Goal: Task Accomplishment & Management: Use online tool/utility

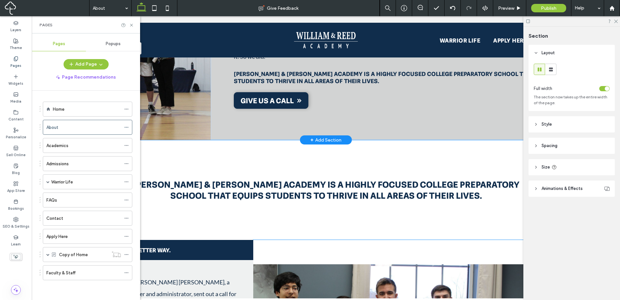
scroll to position [270, 0]
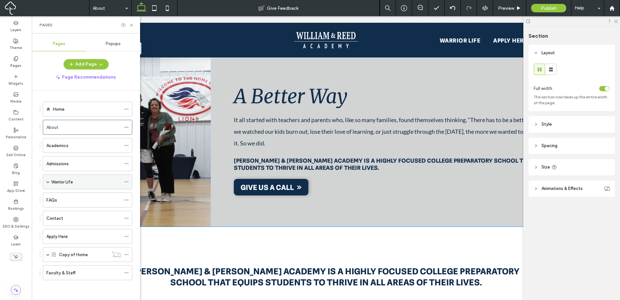
click at [49, 181] on span at bounding box center [47, 181] width 3 height 3
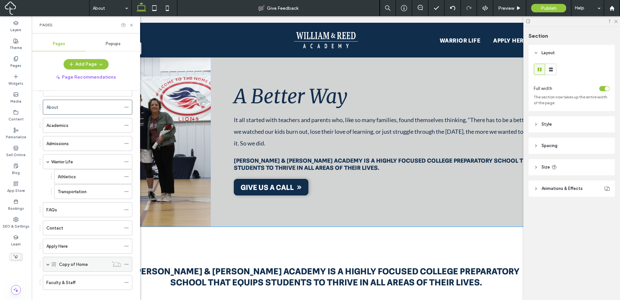
scroll to position [30, 0]
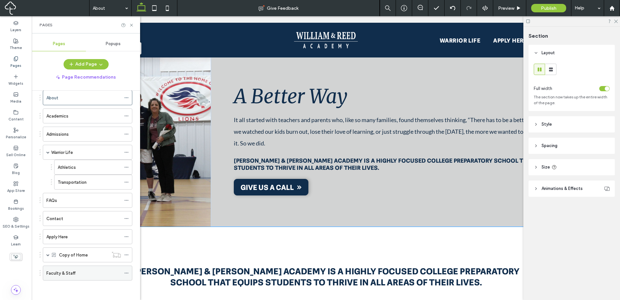
click at [104, 273] on div "Faculty & Staff" at bounding box center [83, 273] width 75 height 7
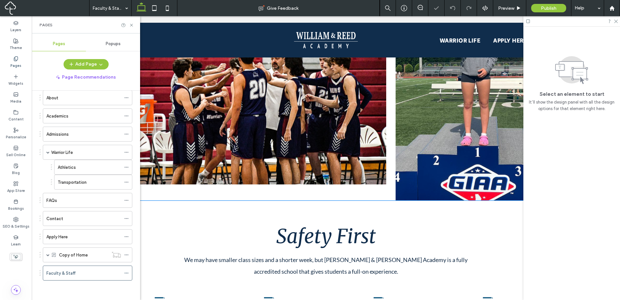
scroll to position [324, 0]
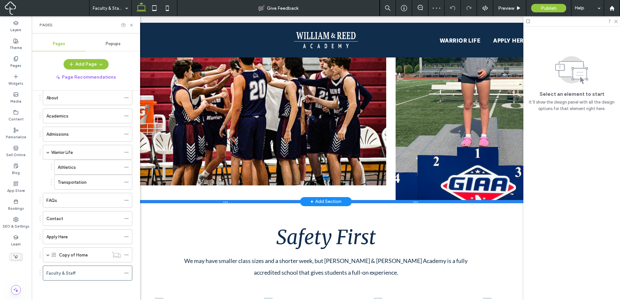
drag, startPoint x: 289, startPoint y: 201, endPoint x: 269, endPoint y: 200, distance: 20.8
click at [269, 200] on div at bounding box center [323, 201] width 571 height 3
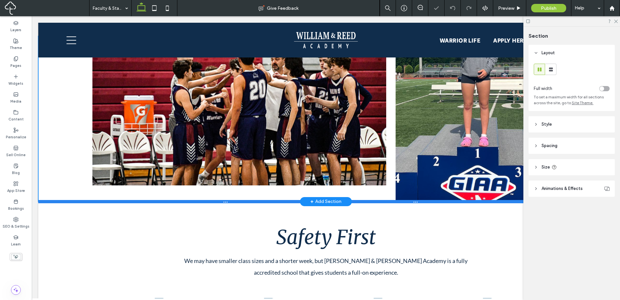
type input "***"
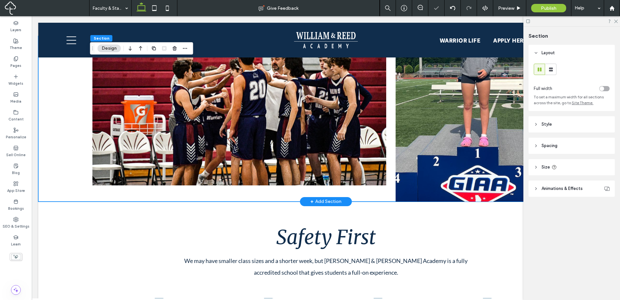
drag, startPoint x: 269, startPoint y: 200, endPoint x: 227, endPoint y: 199, distance: 41.2
click at [226, 196] on div at bounding box center [325, 118] width 467 height 165
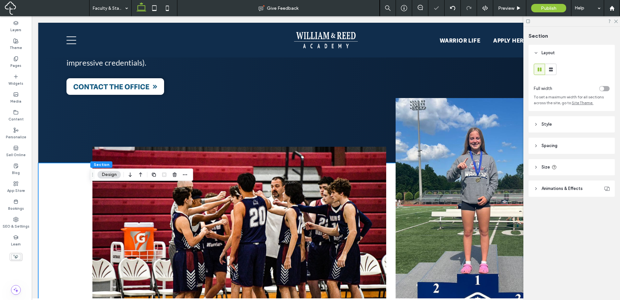
scroll to position [162, 0]
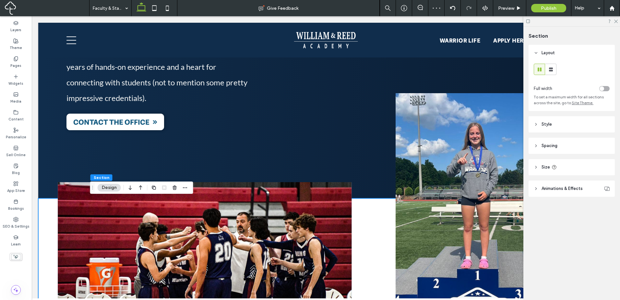
click at [177, 191] on div at bounding box center [175, 188] width 8 height 12
click at [176, 188] on icon "button" at bounding box center [174, 187] width 5 height 5
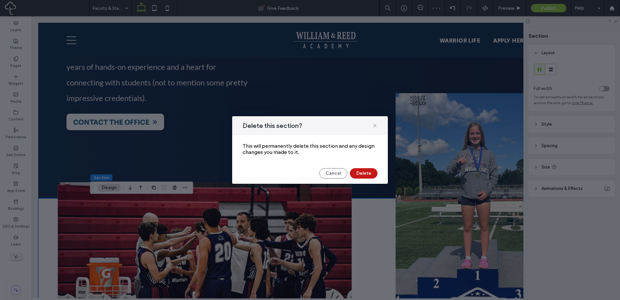
click at [361, 172] on button "Delete" at bounding box center [364, 173] width 28 height 10
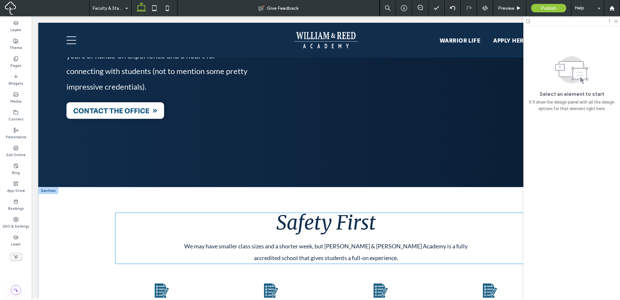
scroll to position [216, 0]
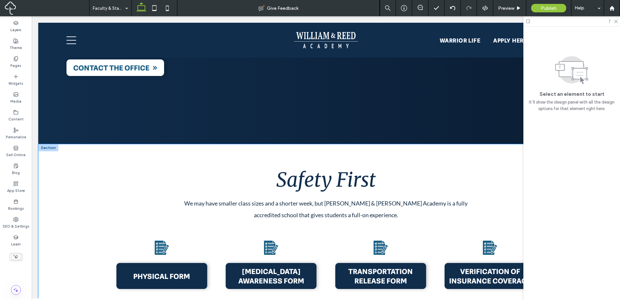
click at [345, 152] on div "Safety First We may have smaller class sizes and a shorter week, but William & …" at bounding box center [325, 229] width 467 height 171
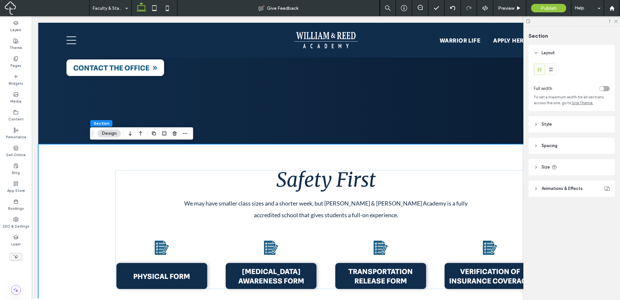
click at [580, 142] on header "Spacing" at bounding box center [572, 146] width 86 height 16
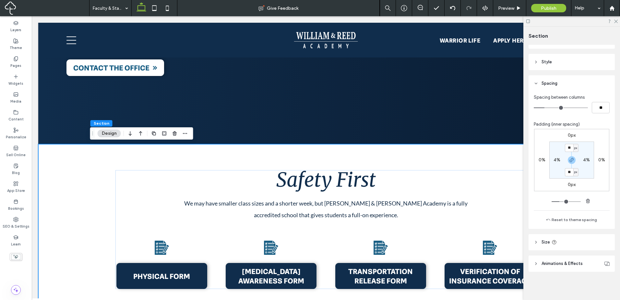
scroll to position [63, 0]
click at [348, 182] on span "Safety First" at bounding box center [326, 179] width 100 height 24
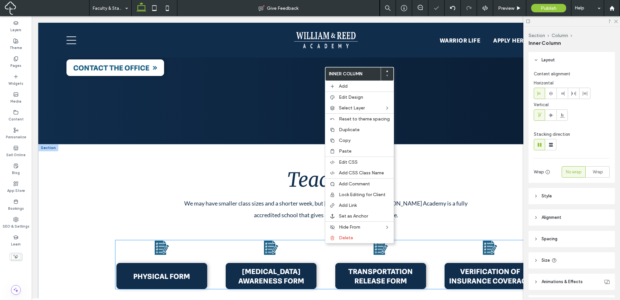
click at [339, 240] on span "Delete" at bounding box center [346, 238] width 14 height 6
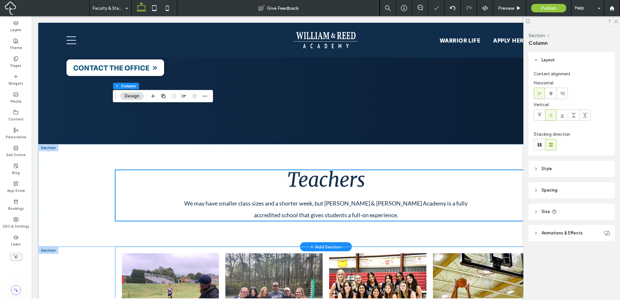
scroll to position [324, 0]
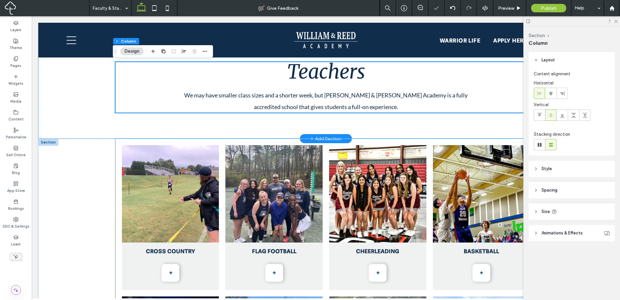
click at [326, 169] on li "Cheerleading +" at bounding box center [378, 217] width 104 height 151
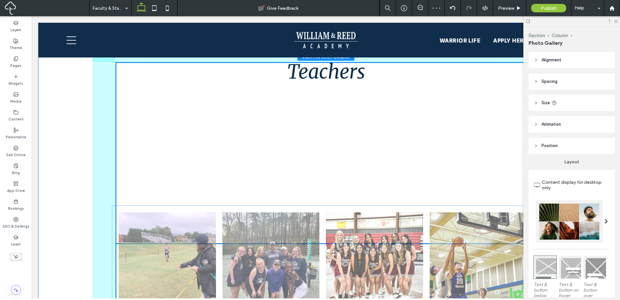
scroll to position [329, 0]
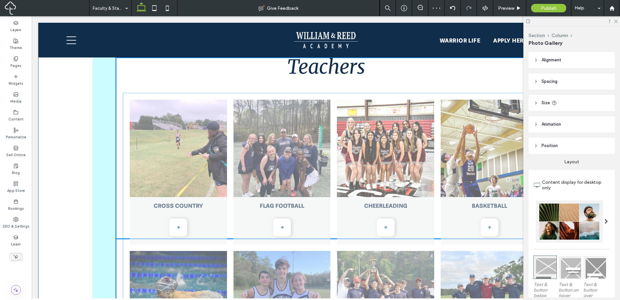
drag, startPoint x: 327, startPoint y: 131, endPoint x: 334, endPoint y: 133, distance: 6.8
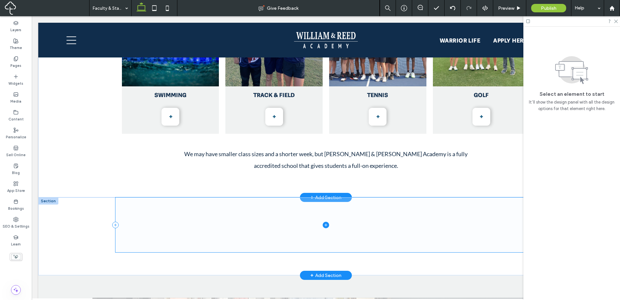
scroll to position [600, 0]
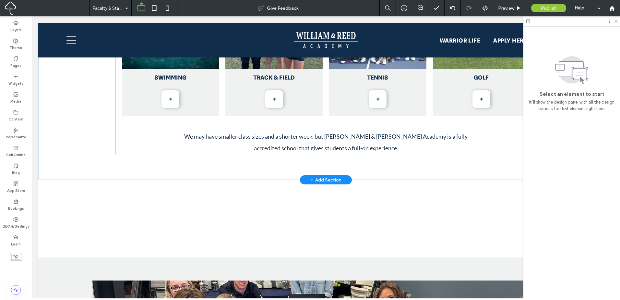
click at [335, 138] on span "We may have smaller class sizes and a shorter week, but [PERSON_NAME] & [PERSON…" at bounding box center [326, 142] width 284 height 19
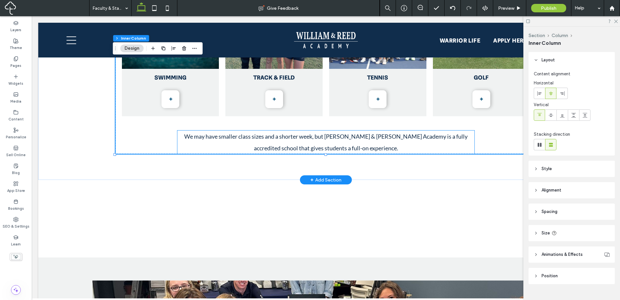
click at [322, 140] on p "We may have smaller class sizes and a shorter week, but [PERSON_NAME] & [PERSON…" at bounding box center [325, 141] width 297 height 23
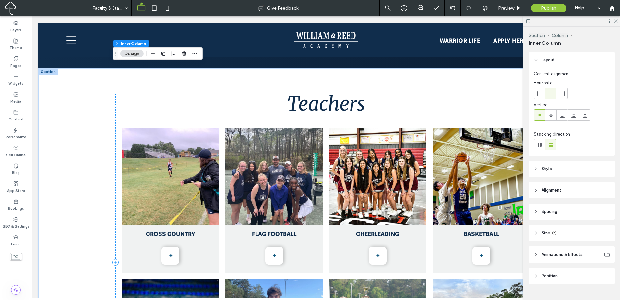
scroll to position [329, 0]
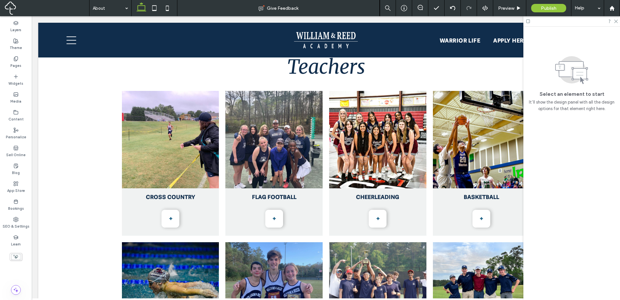
click at [111, 7] on input at bounding box center [109, 8] width 32 height 16
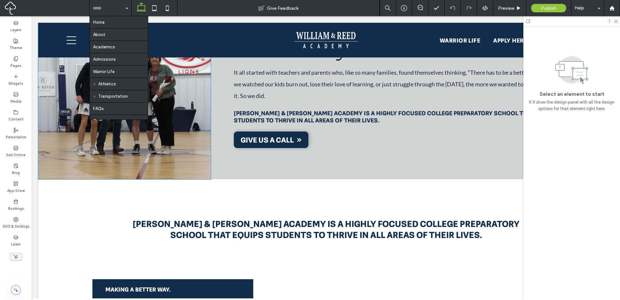
scroll to position [324, 0]
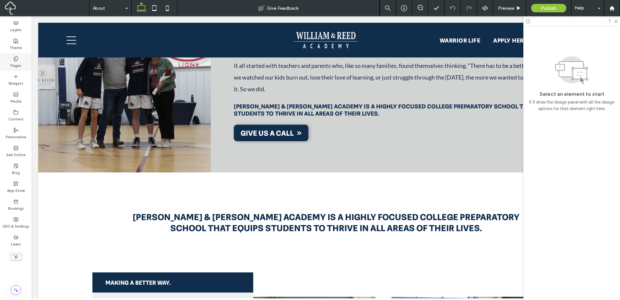
click at [15, 64] on label "Pages" at bounding box center [15, 64] width 11 height 7
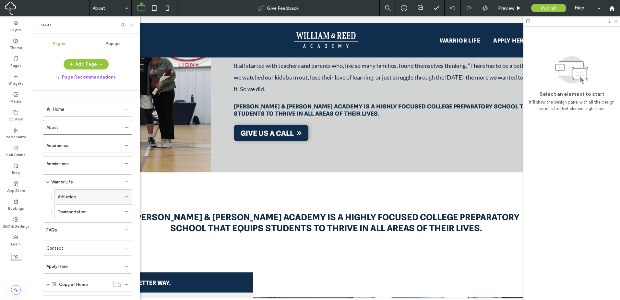
click at [99, 195] on div "Athletics" at bounding box center [89, 196] width 63 height 7
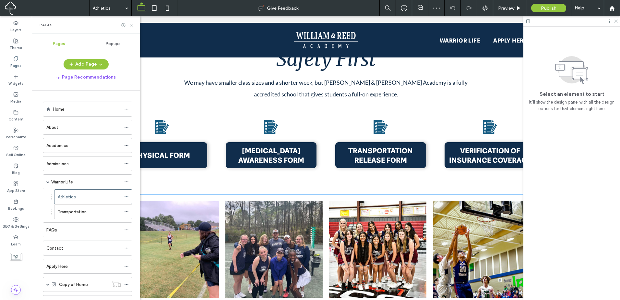
scroll to position [487, 0]
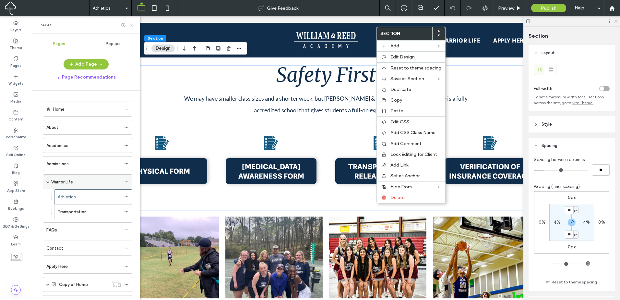
drag, startPoint x: 426, startPoint y: 97, endPoint x: 108, endPoint y: 178, distance: 328.7
click at [426, 97] on div "Copy" at bounding box center [411, 100] width 68 height 11
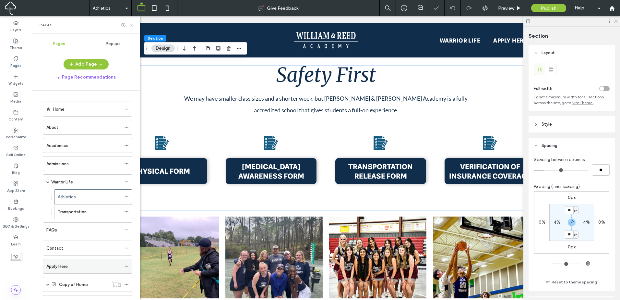
scroll to position [30, 0]
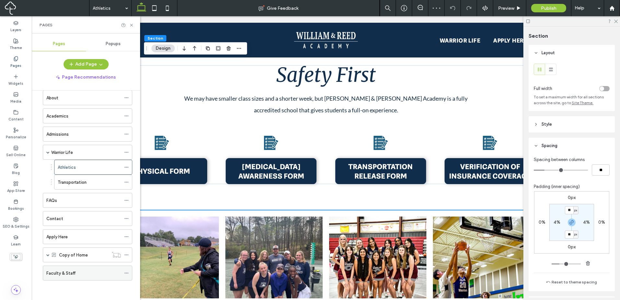
click at [82, 275] on div "Faculty & Staff" at bounding box center [83, 273] width 75 height 7
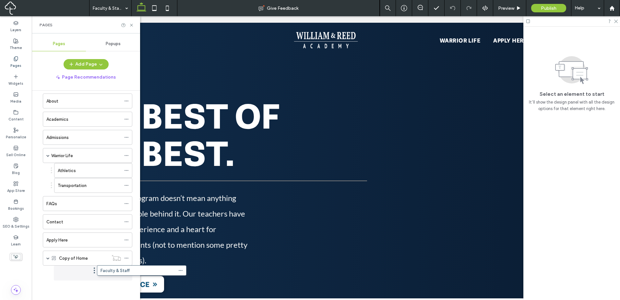
scroll to position [26, 0]
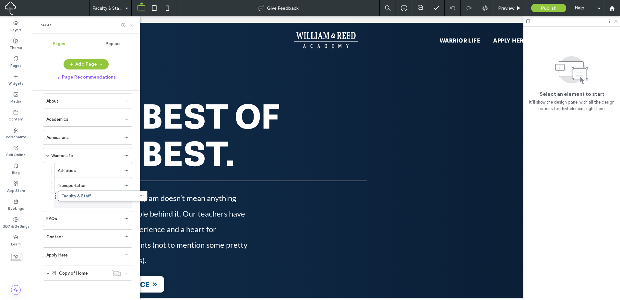
drag, startPoint x: 66, startPoint y: 277, endPoint x: 81, endPoint y: 202, distance: 76.5
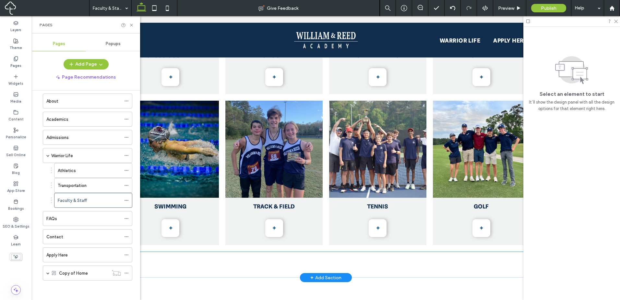
scroll to position [595, 0]
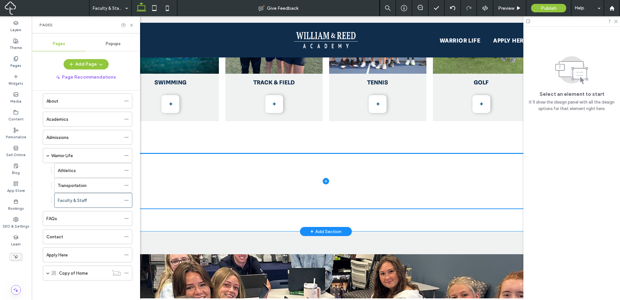
click at [267, 221] on div at bounding box center [325, 192] width 467 height 78
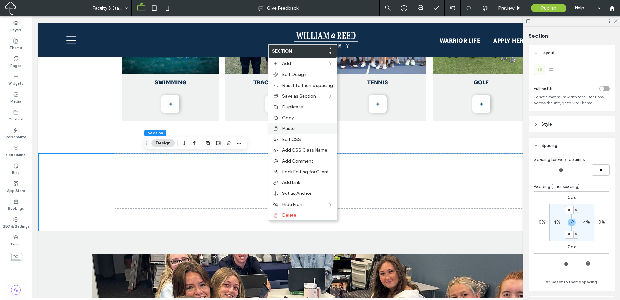
click at [300, 127] on label "Paste" at bounding box center [307, 129] width 51 height 6
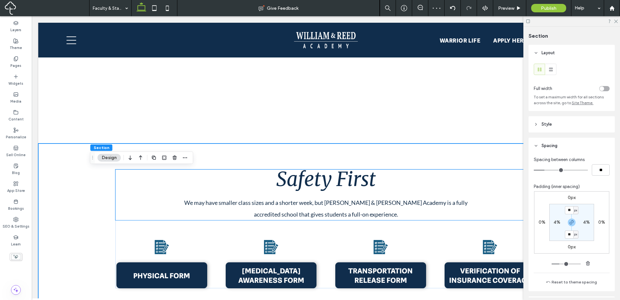
scroll to position [703, 0]
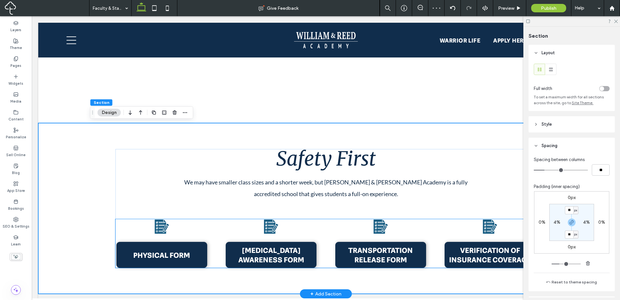
click at [160, 229] on icon at bounding box center [162, 226] width 14 height 14
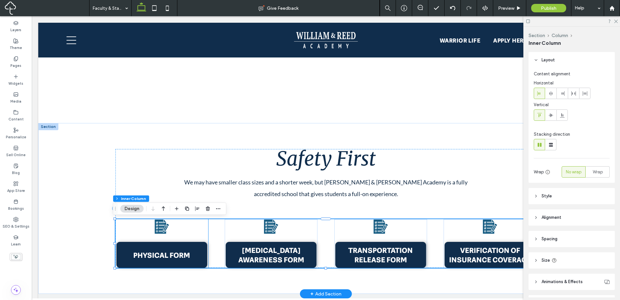
click at [164, 231] on icon at bounding box center [161, 226] width 15 height 15
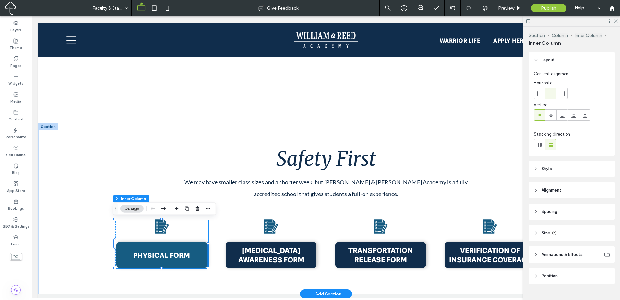
click at [189, 265] on link "PHYSICAL FORM" at bounding box center [161, 255] width 91 height 26
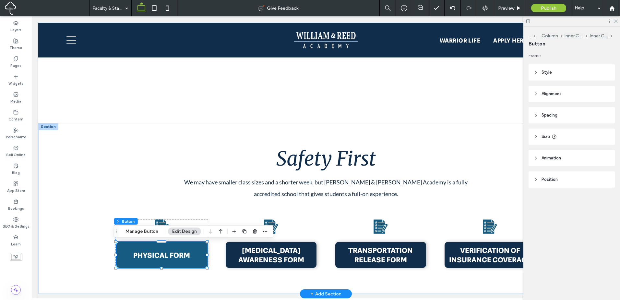
type input "**"
drag, startPoint x: 189, startPoint y: 264, endPoint x: 196, endPoint y: 251, distance: 14.4
click at [189, 264] on link "PHYSICAL FORM" at bounding box center [161, 255] width 91 height 26
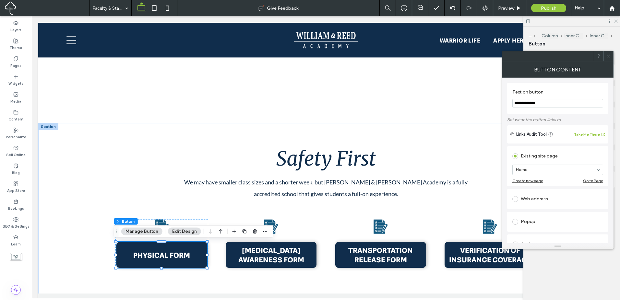
click at [145, 228] on button "Manage Button" at bounding box center [141, 231] width 41 height 8
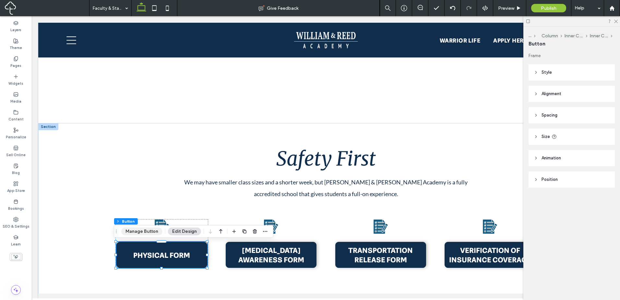
click at [147, 228] on button "Manage Button" at bounding box center [141, 231] width 41 height 8
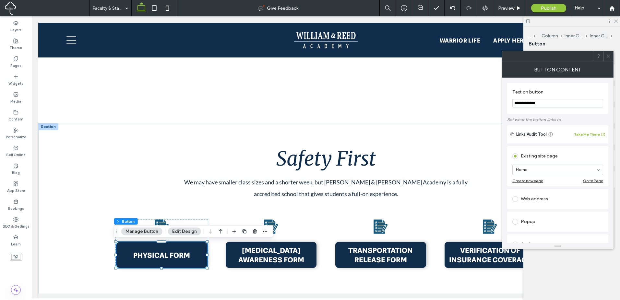
click at [531, 103] on input "**********" at bounding box center [558, 103] width 91 height 8
paste input "Text on button"
type input "**********"
click at [540, 110] on section "**********" at bounding box center [558, 98] width 91 height 25
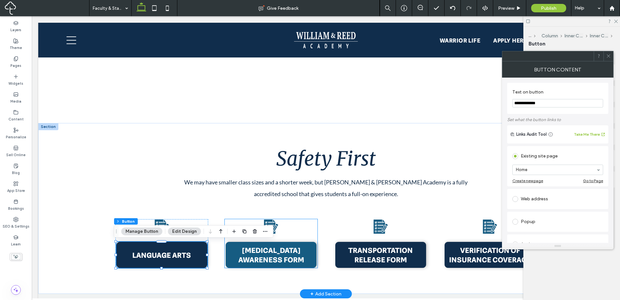
click at [295, 259] on span "CONCUSSION AWARENESS FORM" at bounding box center [271, 254] width 90 height 19
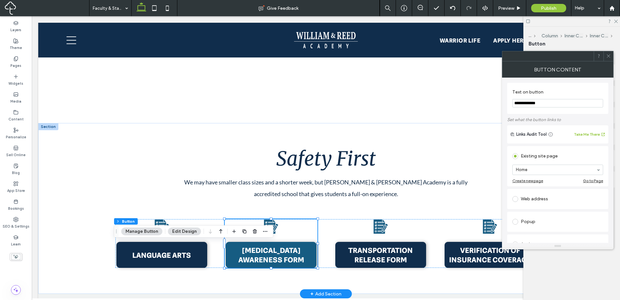
click at [295, 259] on span "CONCUSSION AWARENESS FORM" at bounding box center [271, 254] width 90 height 19
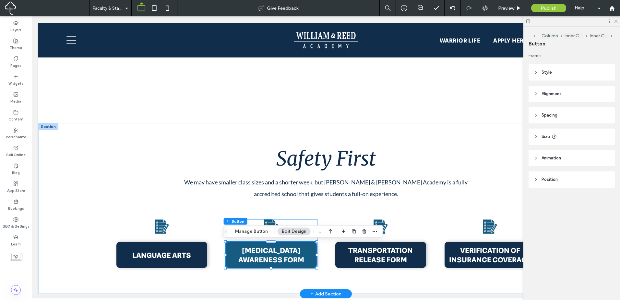
type input "**"
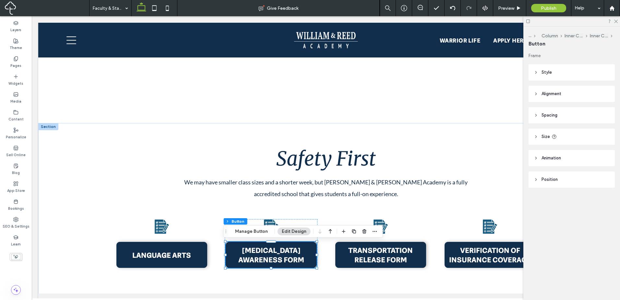
click at [250, 226] on div "Section Column Inner Column Inner Column Button Manage Button Edit Design" at bounding box center [304, 231] width 160 height 12
click at [251, 230] on button "Manage Button" at bounding box center [251, 231] width 41 height 8
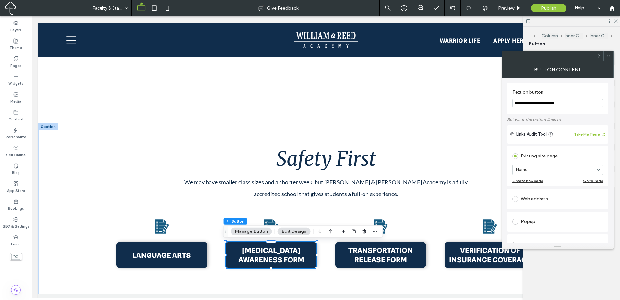
drag, startPoint x: 556, startPoint y: 98, endPoint x: 556, endPoint y: 106, distance: 7.8
click at [556, 100] on section "**********" at bounding box center [558, 98] width 91 height 25
click at [556, 107] on input "**********" at bounding box center [558, 103] width 91 height 8
paste input "Text on button"
type input "**********"
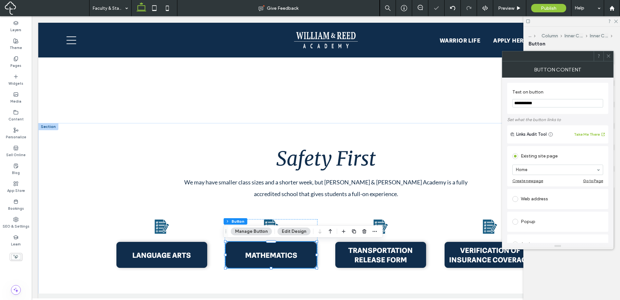
click at [557, 115] on label "Set what the button links to" at bounding box center [557, 119] width 101 height 11
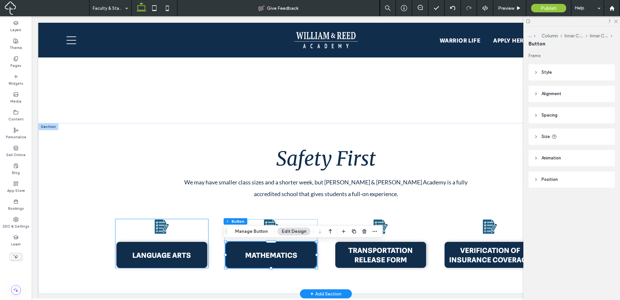
click at [160, 232] on icon at bounding box center [161, 226] width 15 height 15
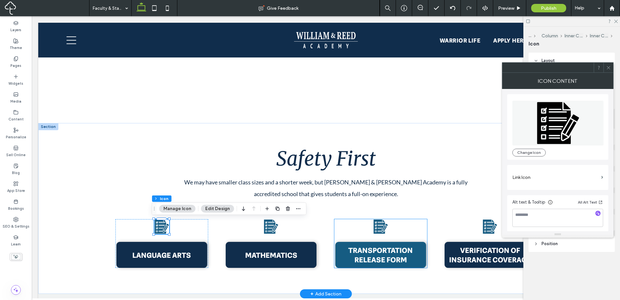
click at [382, 261] on span "TRANSPORTATION RELEASE FORM" at bounding box center [381, 254] width 90 height 19
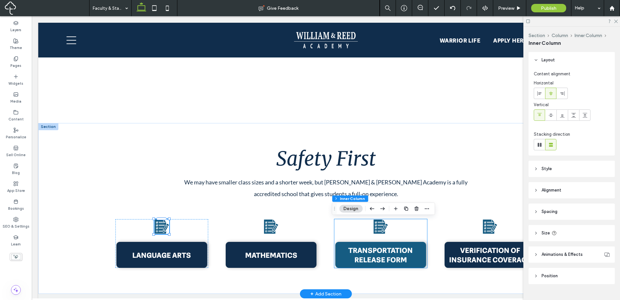
click at [382, 261] on span "TRANSPORTATION RELEASE FORM" at bounding box center [381, 254] width 90 height 19
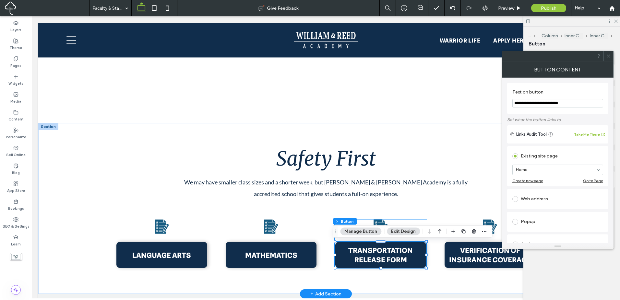
type input "**"
click at [551, 99] on input "**********" at bounding box center [558, 103] width 91 height 8
paste input "Text on button"
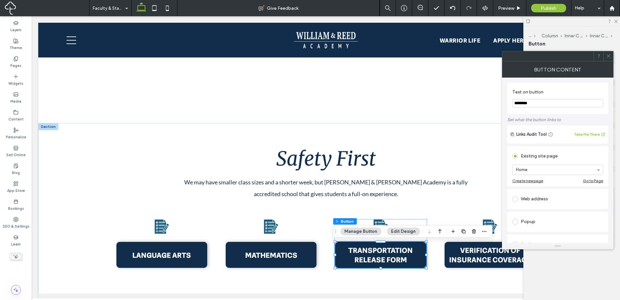
type input "*******"
click at [549, 117] on label "Set what the button links to" at bounding box center [557, 119] width 101 height 11
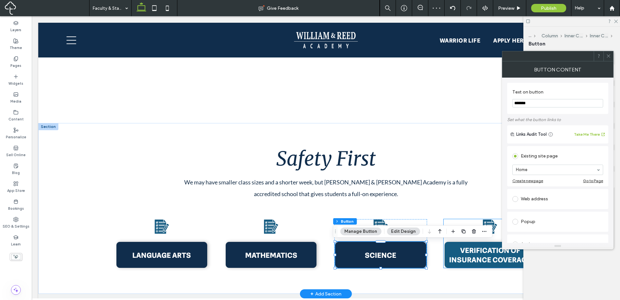
click at [472, 259] on span "VERIFICATION OF INSURANCE COVERAGE" at bounding box center [490, 254] width 90 height 19
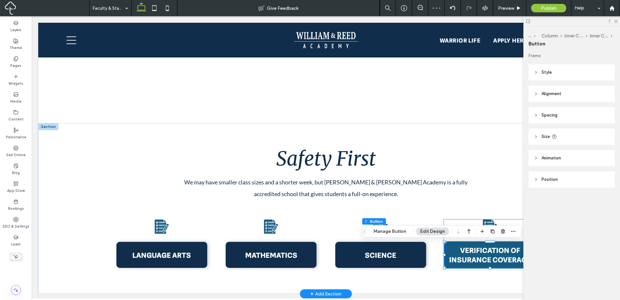
type input "**"
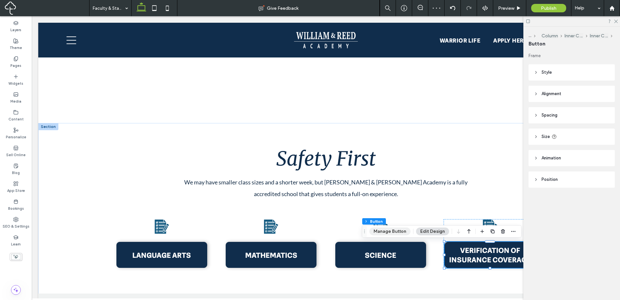
click at [385, 233] on button "Manage Button" at bounding box center [390, 231] width 41 height 8
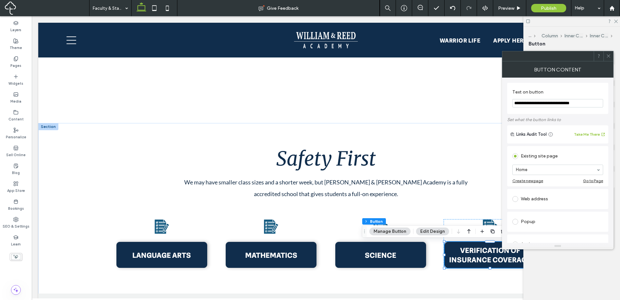
click at [545, 107] on input "**********" at bounding box center [558, 103] width 91 height 8
paste input "Text on button"
type input "**********"
click at [565, 123] on label "Set what the button links to" at bounding box center [557, 119] width 101 height 11
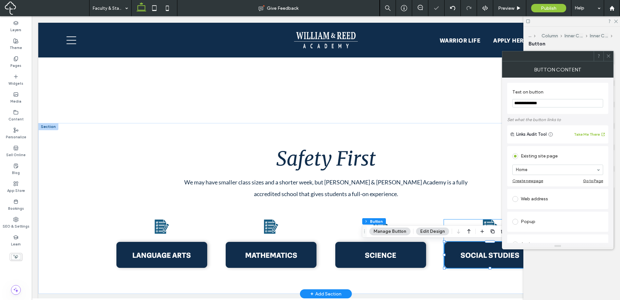
click at [463, 223] on div "SOCIAL STUDIES" at bounding box center [490, 243] width 93 height 49
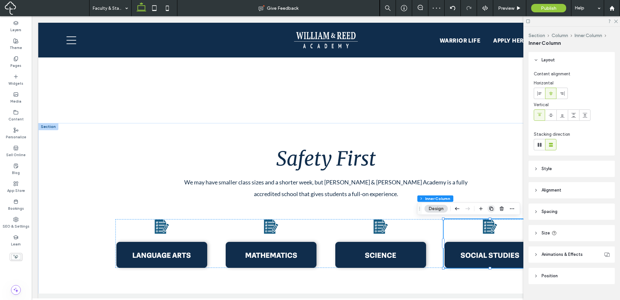
click at [493, 207] on icon "button" at bounding box center [491, 208] width 5 height 5
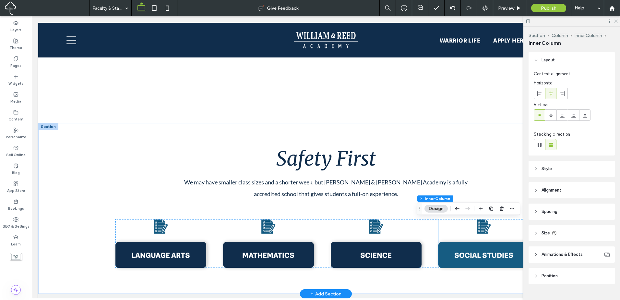
click at [485, 254] on span "SOCIAL STUDIES" at bounding box center [484, 254] width 59 height 9
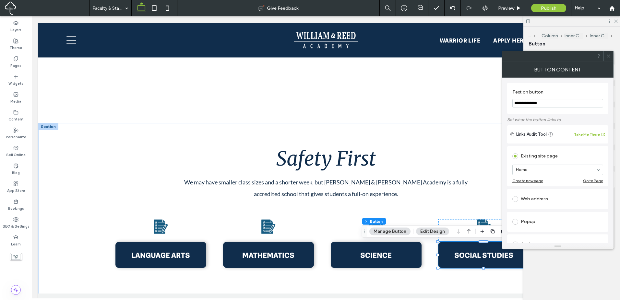
type input "**"
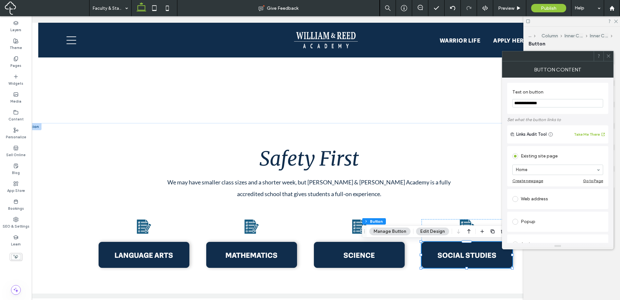
click at [605, 55] on div at bounding box center [609, 56] width 10 height 10
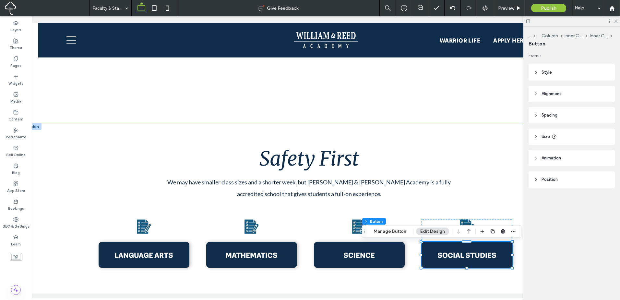
click at [617, 23] on icon at bounding box center [616, 21] width 4 height 4
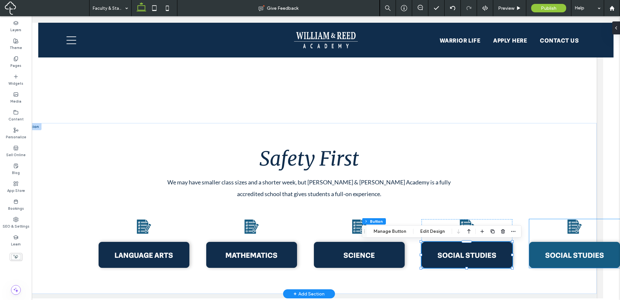
click at [565, 258] on span "SOCIAL STUDIES" at bounding box center [574, 254] width 59 height 9
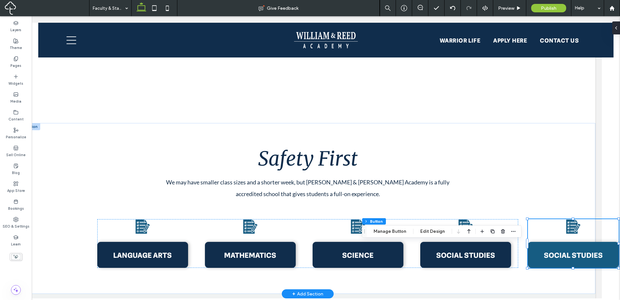
click at [565, 258] on span "SOCIAL STUDIES" at bounding box center [573, 254] width 59 height 9
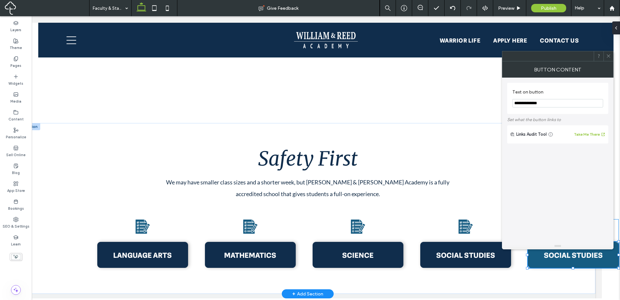
click at [566, 264] on div "SOCIAL STUDIES" at bounding box center [573, 255] width 91 height 26
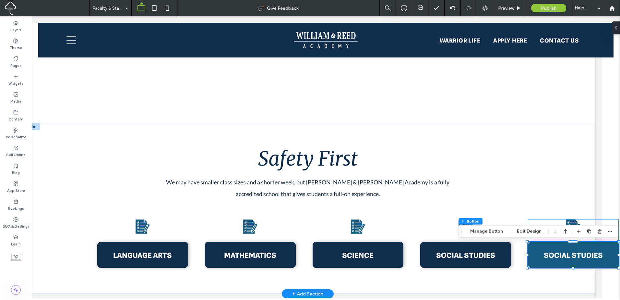
type input "**"
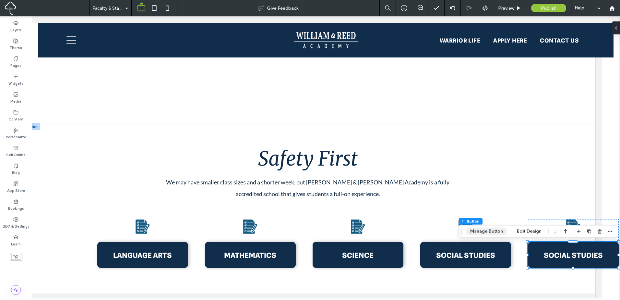
drag, startPoint x: 486, startPoint y: 228, endPoint x: 442, endPoint y: 174, distance: 70.1
click at [486, 228] on button "Manage Button" at bounding box center [486, 231] width 41 height 8
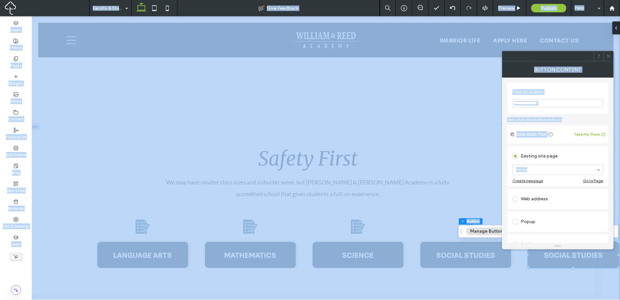
click at [556, 101] on input "**********" at bounding box center [558, 103] width 91 height 8
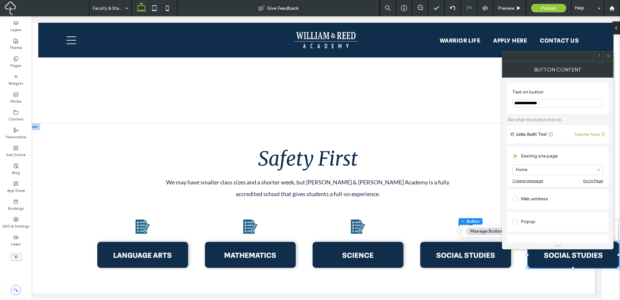
paste input "**********"
paste input "Text on button"
type input "**********"
click at [557, 117] on label "Set what the button links to" at bounding box center [557, 119] width 101 height 11
drag, startPoint x: 610, startPoint y: 57, endPoint x: 605, endPoint y: 63, distance: 7.6
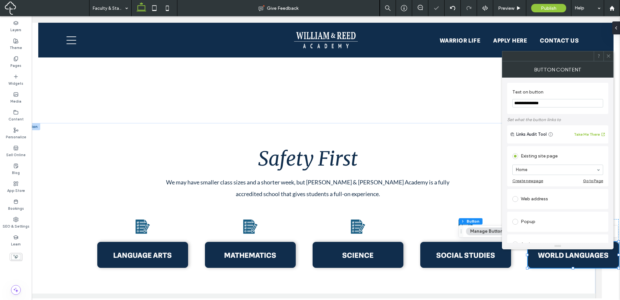
click at [610, 57] on icon at bounding box center [608, 56] width 5 height 5
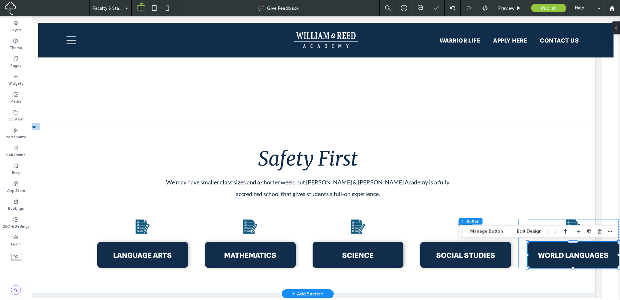
click at [412, 245] on div "LANGUAGE ARTS MATHEMATICS SCIENCE SOCIAL STUDIES WORLD LANGUAGES" at bounding box center [307, 243] width 421 height 49
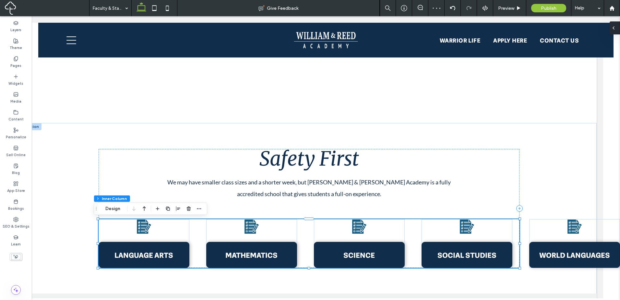
click at [617, 26] on div at bounding box center [615, 27] width 10 height 13
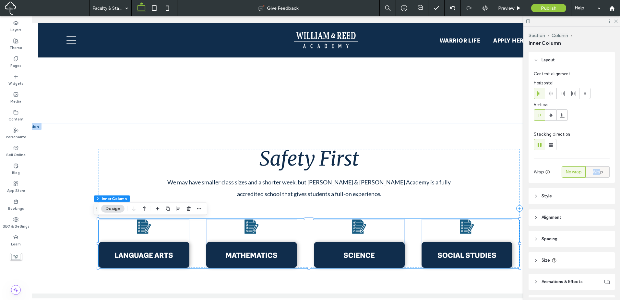
click at [597, 171] on div "Wrap" at bounding box center [598, 171] width 16 height 11
click at [602, 174] on div "Wrap" at bounding box center [598, 171] width 16 height 11
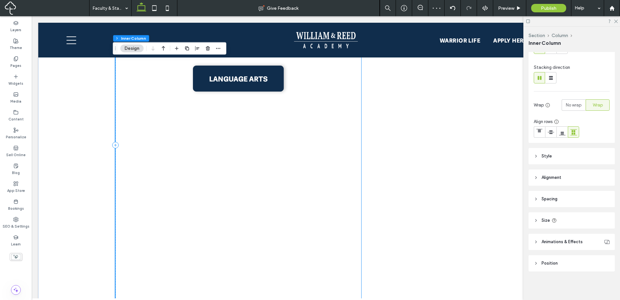
scroll to position [865, 0]
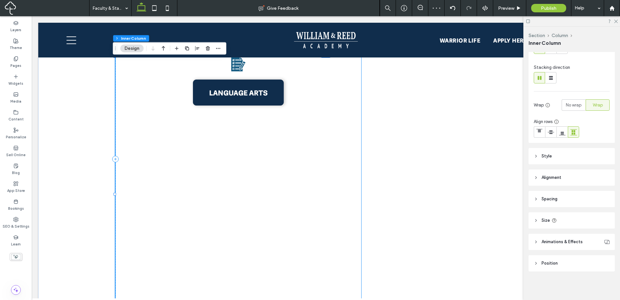
click at [331, 198] on div "LANGUAGE ARTS" at bounding box center [238, 194] width 246 height 274
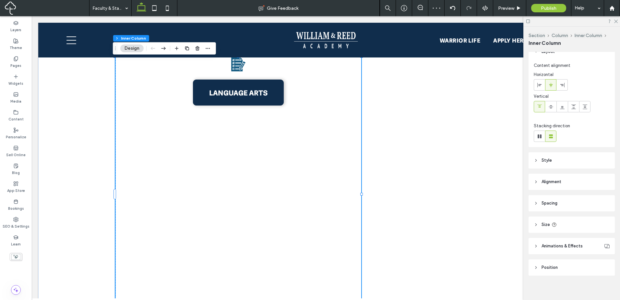
scroll to position [13, 0]
drag, startPoint x: 577, startPoint y: 154, endPoint x: 613, endPoint y: 164, distance: 38.2
click at [578, 154] on header "Style" at bounding box center [572, 156] width 86 height 16
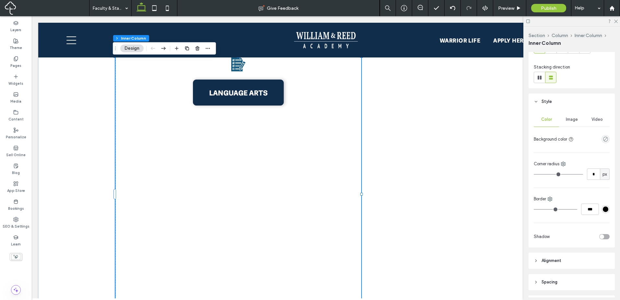
scroll to position [150, 0]
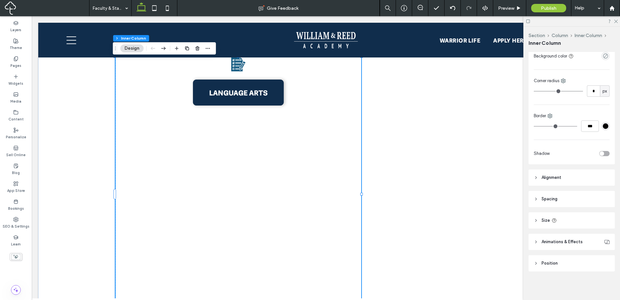
click at [591, 216] on header "Size" at bounding box center [572, 220] width 86 height 16
click at [605, 238] on div "%" at bounding box center [605, 236] width 10 height 11
click at [601, 263] on div "%" at bounding box center [601, 259] width 9 height 11
drag, startPoint x: 601, startPoint y: 255, endPoint x: 606, endPoint y: 263, distance: 9.6
click at [603, 255] on span "%" at bounding box center [605, 256] width 4 height 6
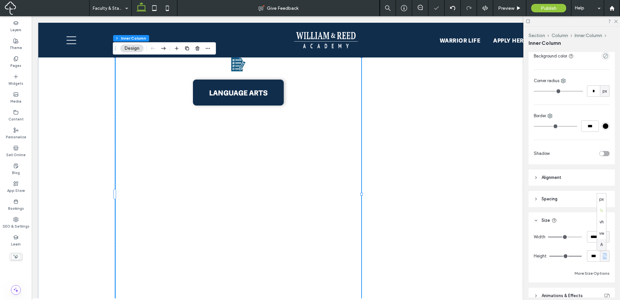
click at [603, 250] on body ".wqwq-1{fill:#231f20;} .cls-1q, .cls-2q { fill-rule: evenodd; } .cls-2q { fill:…" at bounding box center [310, 150] width 620 height 300
click at [587, 240] on input "****" at bounding box center [593, 236] width 13 height 11
type input "**"
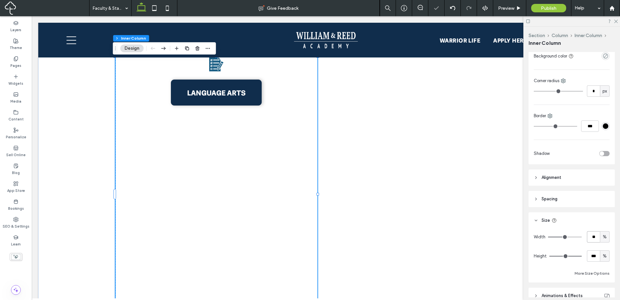
type input "**"
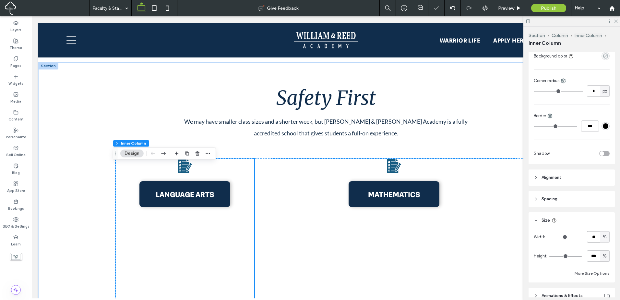
scroll to position [757, 0]
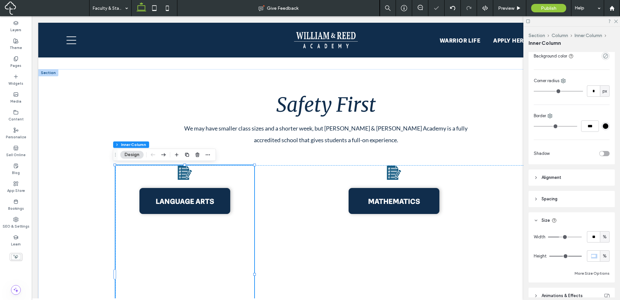
drag, startPoint x: 601, startPoint y: 250, endPoint x: 602, endPoint y: 259, distance: 8.9
click at [601, 253] on div "Width ** % Height *** % More Size Options" at bounding box center [572, 254] width 76 height 46
click at [604, 257] on div "%" at bounding box center [605, 256] width 6 height 6
click at [602, 245] on span "A" at bounding box center [602, 244] width 3 height 6
type input "*"
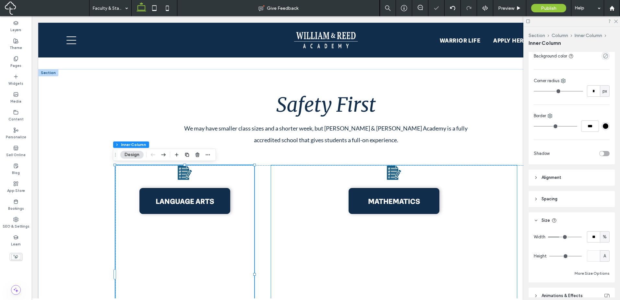
click at [441, 184] on div "MATHEMATICS" at bounding box center [394, 274] width 246 height 218
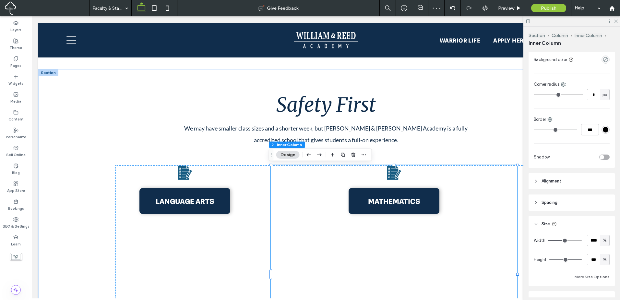
scroll to position [162, 0]
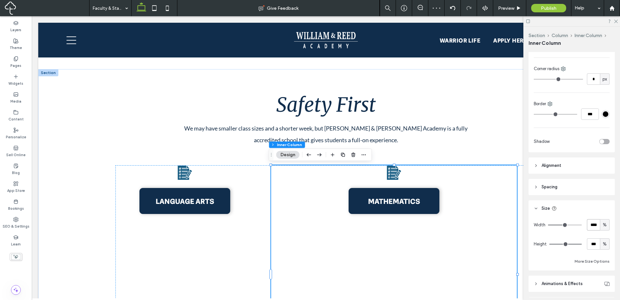
click at [596, 225] on input "****" at bounding box center [593, 224] width 13 height 11
type input "**"
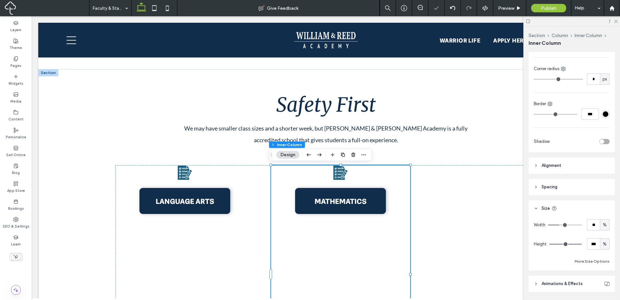
click at [606, 245] on div "%" at bounding box center [605, 243] width 10 height 11
click at [604, 235] on div "A" at bounding box center [601, 232] width 9 height 11
type input "*"
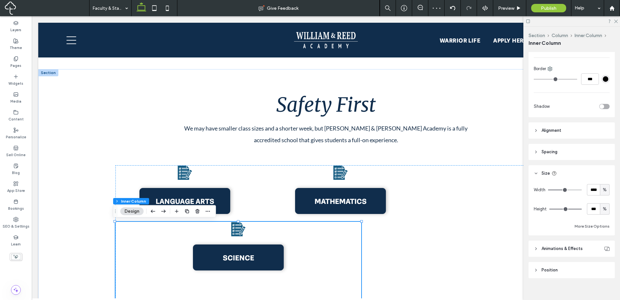
scroll to position [204, 0]
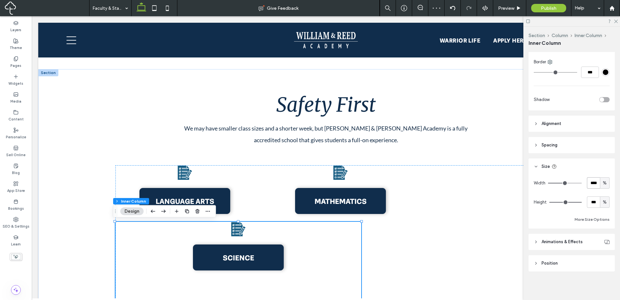
click at [590, 185] on input "****" at bounding box center [593, 182] width 13 height 11
type input "**"
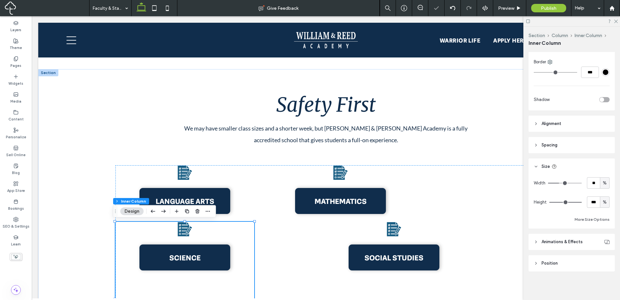
click at [603, 201] on span "%" at bounding box center [605, 202] width 4 height 6
click at [602, 260] on span "A" at bounding box center [602, 259] width 3 height 6
type input "*"
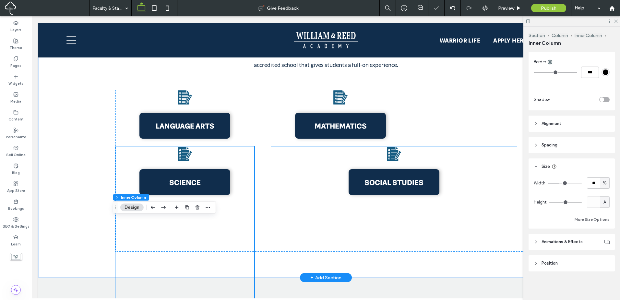
scroll to position [865, 0]
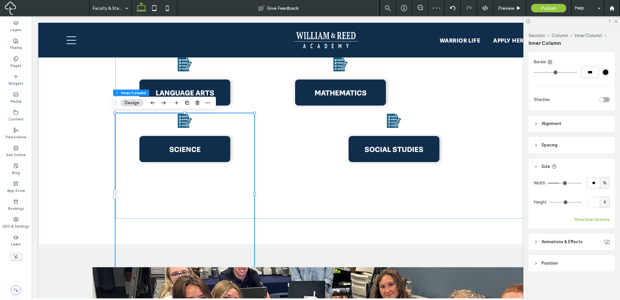
click at [581, 219] on button "More Size Options" at bounding box center [592, 219] width 35 height 8
click at [586, 219] on button "Fewer Size Options" at bounding box center [592, 219] width 36 height 8
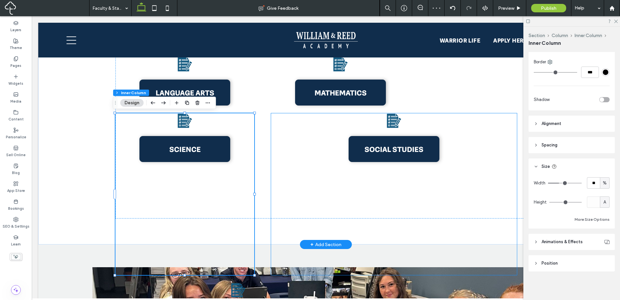
click at [373, 200] on div "SOCIAL STUDIES" at bounding box center [394, 194] width 246 height 162
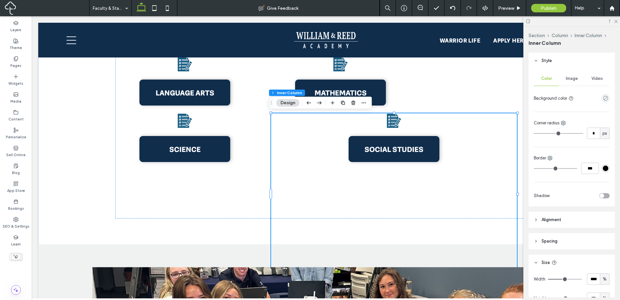
scroll to position [204, 0]
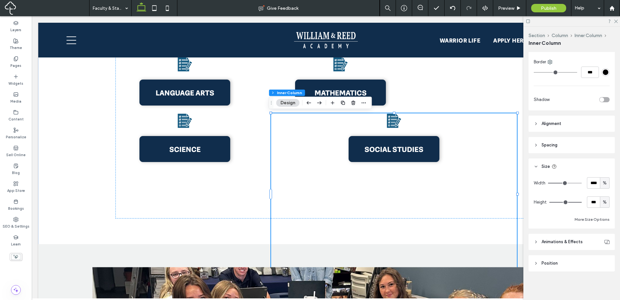
click at [605, 204] on div "%" at bounding box center [605, 202] width 6 height 6
drag, startPoint x: 603, startPoint y: 261, endPoint x: 603, endPoint y: 248, distance: 13.0
click at [603, 259] on span "A" at bounding box center [602, 259] width 3 height 6
type input "*"
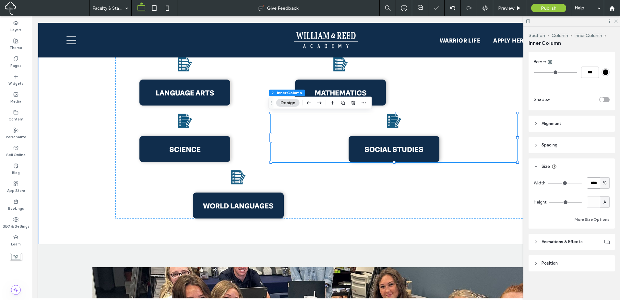
click at [595, 185] on input "****" at bounding box center [593, 182] width 13 height 11
type input "**"
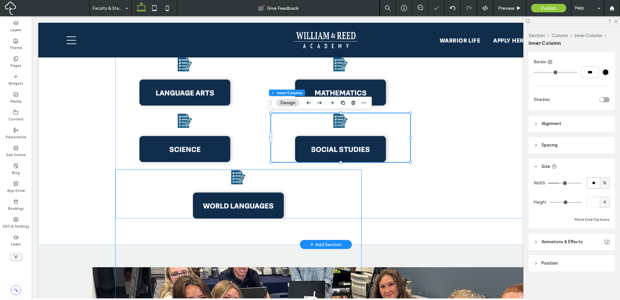
click at [266, 177] on div "WORLD LANGUAGES" at bounding box center [238, 251] width 246 height 162
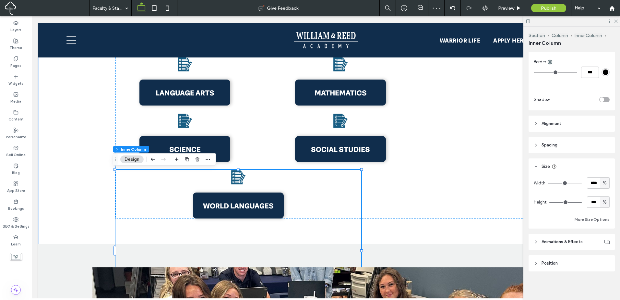
click at [605, 200] on div "%" at bounding box center [605, 201] width 10 height 11
drag, startPoint x: 600, startPoint y: 257, endPoint x: 600, endPoint y: 241, distance: 15.9
click at [600, 257] on div "A" at bounding box center [601, 258] width 9 height 11
type input "*"
click at [591, 184] on input "****" at bounding box center [593, 182] width 13 height 11
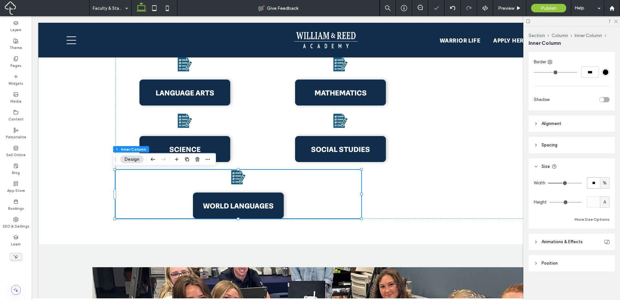
type input "**"
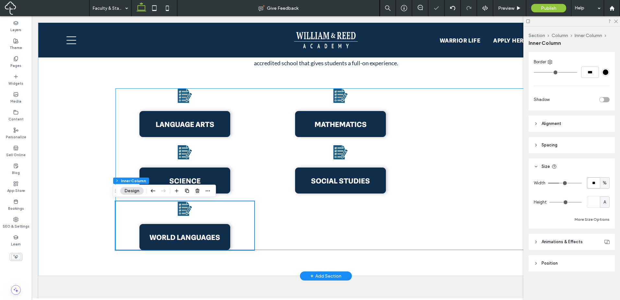
scroll to position [811, 0]
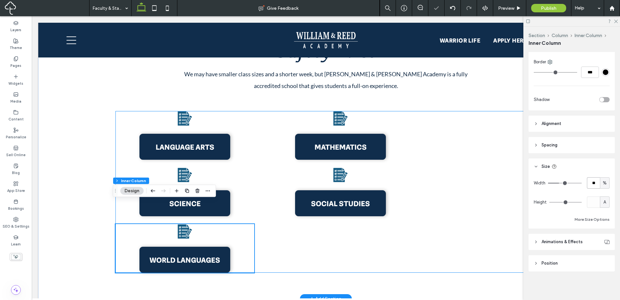
drag, startPoint x: 406, startPoint y: 227, endPoint x: 460, endPoint y: 217, distance: 54.8
click at [406, 227] on div "LANGUAGE ARTS MATHEMATICS SCIENCE SOCIAL STUDIES WORLD LANGUAGES" at bounding box center [325, 192] width 421 height 162
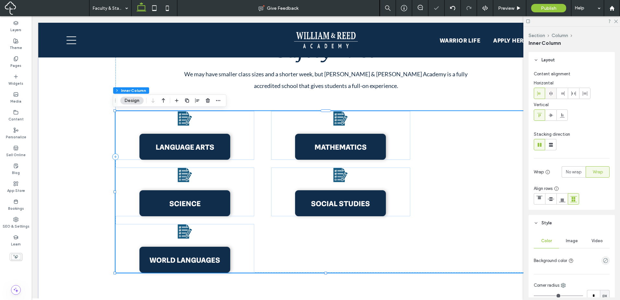
click at [552, 92] on icon at bounding box center [551, 93] width 5 height 5
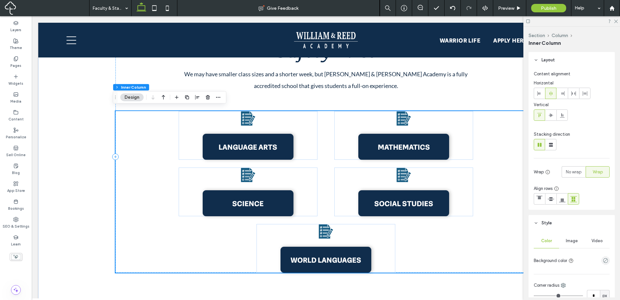
scroll to position [814, 0]
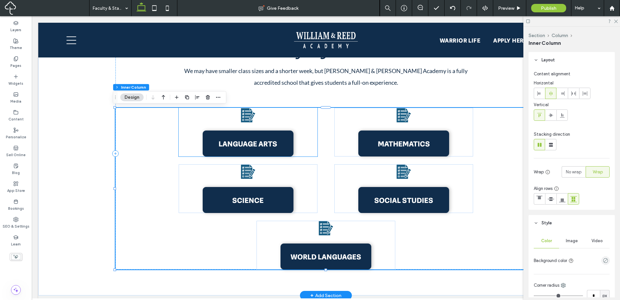
drag, startPoint x: 306, startPoint y: 136, endPoint x: 323, endPoint y: 129, distance: 18.5
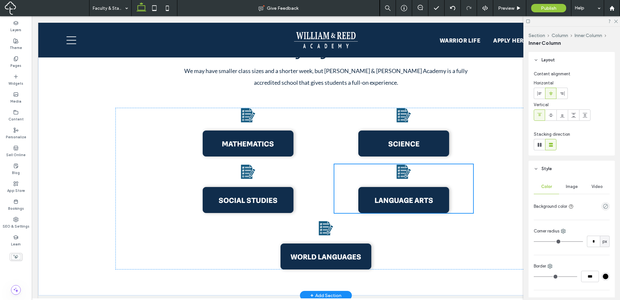
click at [325, 128] on div "LANGUAGE ARTS MATHEMATICS SCIENCE SOCIAL STUDIES WORLD LANGUAGES" at bounding box center [325, 189] width 421 height 162
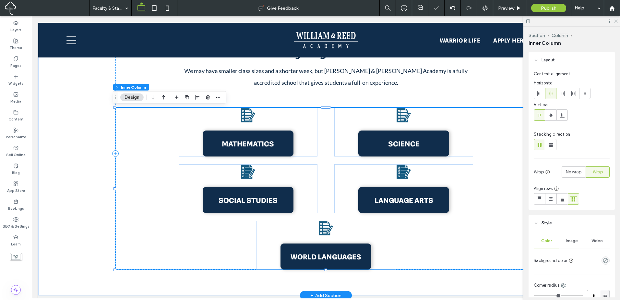
click at [324, 128] on div "MATHEMATICS SCIENCE SOCIAL STUDIES LANGUAGE ARTS WORLD LANGUAGES" at bounding box center [325, 189] width 421 height 162
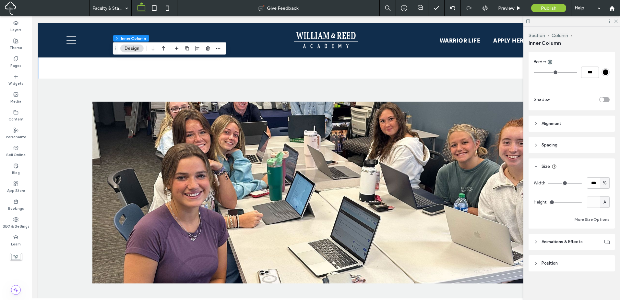
scroll to position [204, 0]
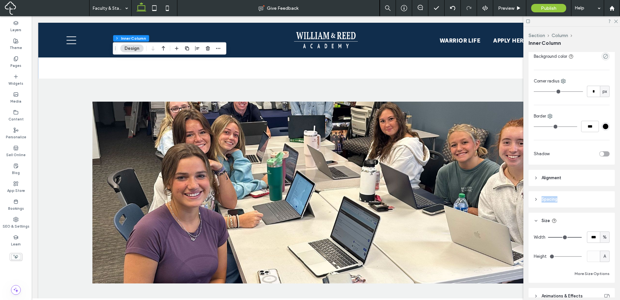
drag, startPoint x: 570, startPoint y: 178, endPoint x: 572, endPoint y: 202, distance: 24.4
click at [572, 202] on div "Layout Content alignment Horizontal Vertical Stacking direction Wrap No wrap Wr…" at bounding box center [574, 174] width 91 height 245
click at [573, 202] on header "Spacing" at bounding box center [572, 199] width 86 height 16
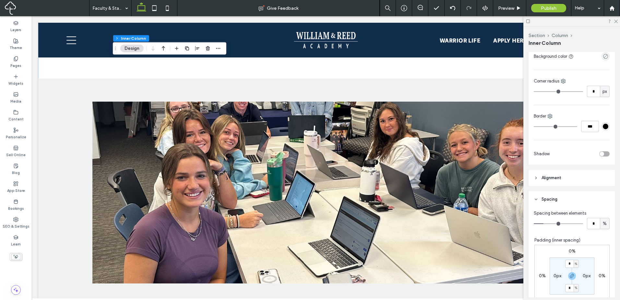
click at [594, 202] on header "Spacing" at bounding box center [572, 199] width 86 height 16
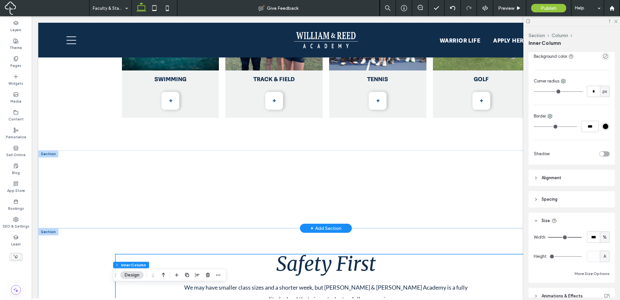
scroll to position [706, 0]
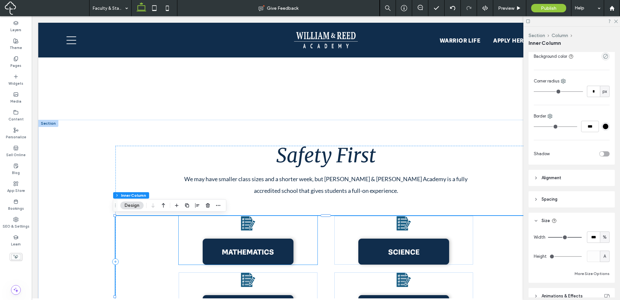
click at [305, 221] on div "MATHEMATICS" at bounding box center [248, 240] width 139 height 49
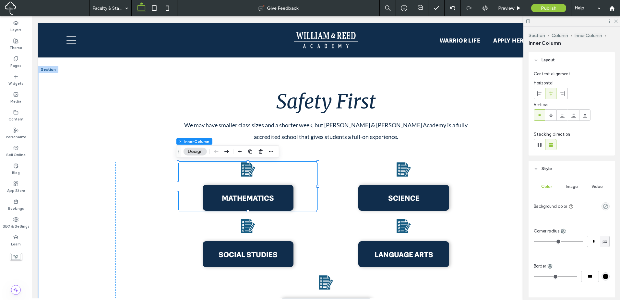
scroll to position [204, 0]
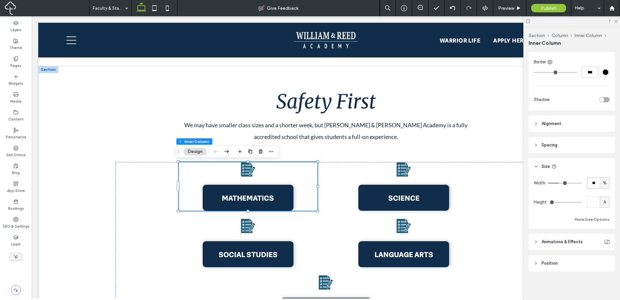
click at [589, 181] on input "**" at bounding box center [593, 182] width 13 height 11
type input "**"
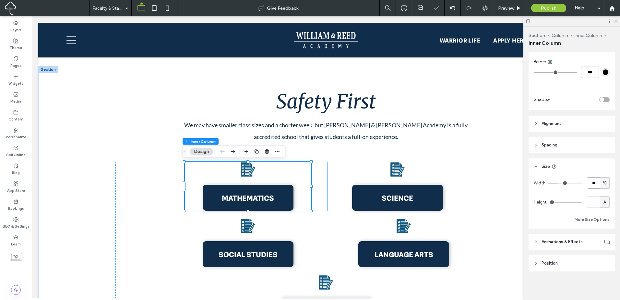
click at [442, 176] on div "SCIENCE" at bounding box center [397, 186] width 139 height 49
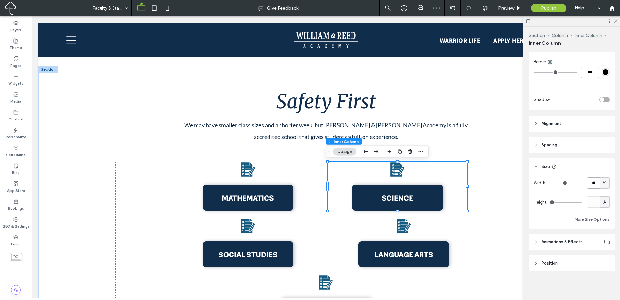
click at [592, 183] on input "**" at bounding box center [593, 182] width 13 height 11
paste input "number-input"
type input "**"
click at [586, 170] on header "Size" at bounding box center [572, 166] width 86 height 16
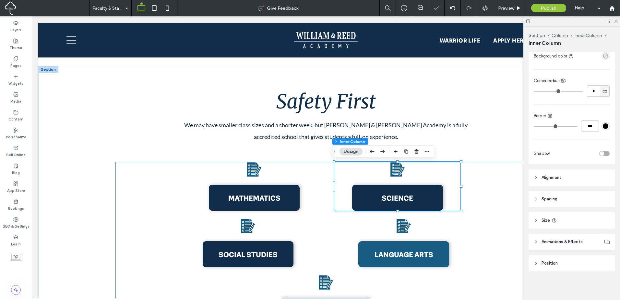
scroll to position [150, 0]
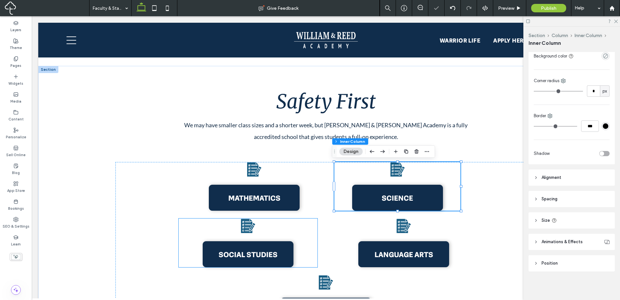
click at [296, 234] on div "SOCIAL STUDIES" at bounding box center [248, 242] width 139 height 49
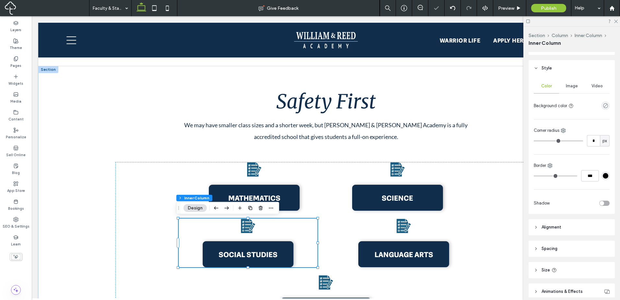
scroll to position [108, 0]
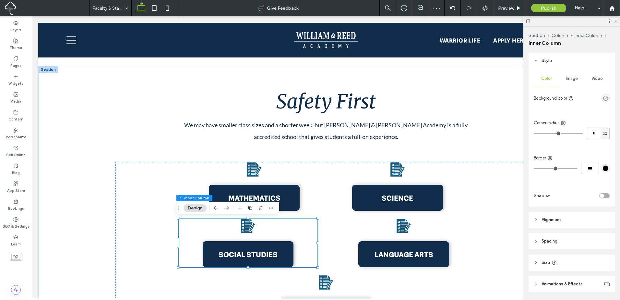
click at [575, 221] on header "Alignment" at bounding box center [572, 220] width 86 height 16
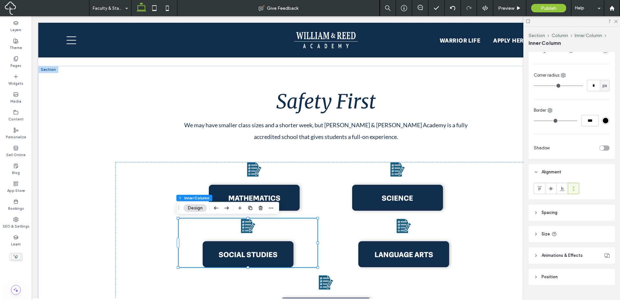
scroll to position [169, 0]
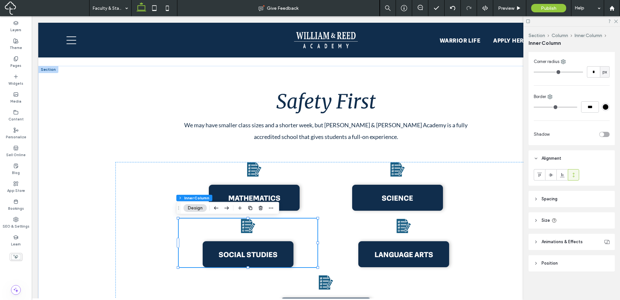
drag, startPoint x: 571, startPoint y: 219, endPoint x: 581, endPoint y: 221, distance: 10.6
click at [572, 219] on header "Size" at bounding box center [572, 220] width 86 height 16
drag, startPoint x: 587, startPoint y: 242, endPoint x: 590, endPoint y: 240, distance: 3.8
click at [587, 241] on input "**" at bounding box center [593, 236] width 13 height 11
paste input "number-input"
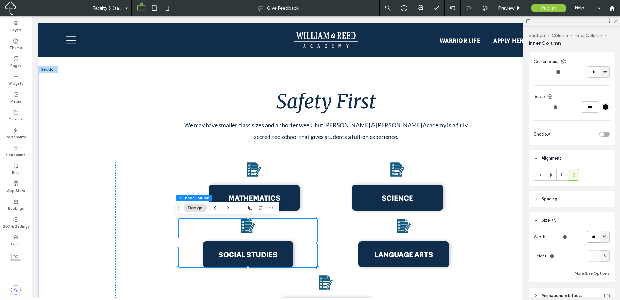
type input "**"
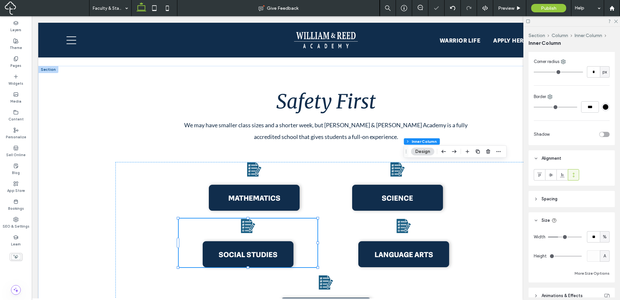
click at [594, 221] on header "Size" at bounding box center [572, 220] width 86 height 16
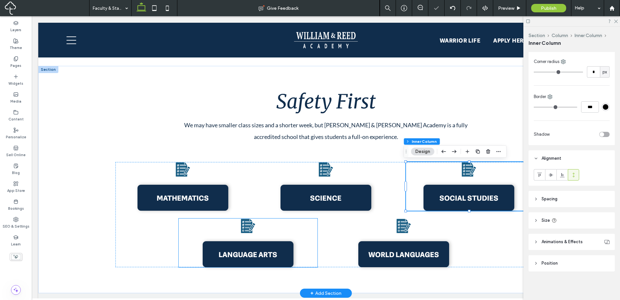
click at [281, 226] on div "LANGUAGE ARTS" at bounding box center [248, 242] width 139 height 49
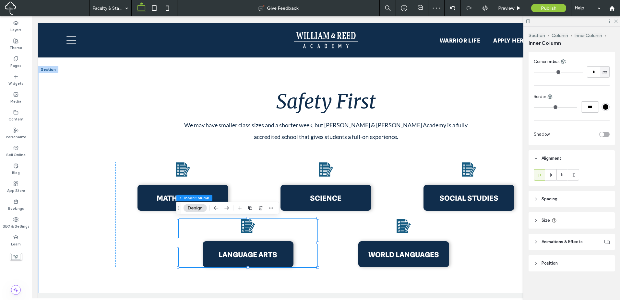
click at [584, 216] on header "Size" at bounding box center [572, 220] width 86 height 16
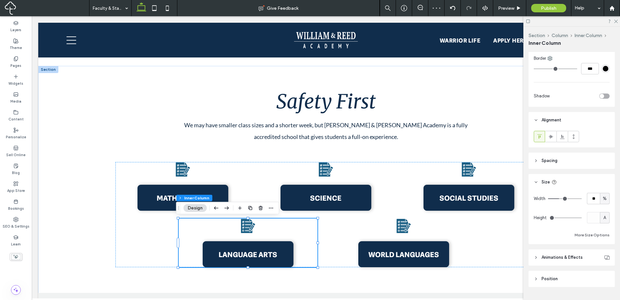
scroll to position [223, 0]
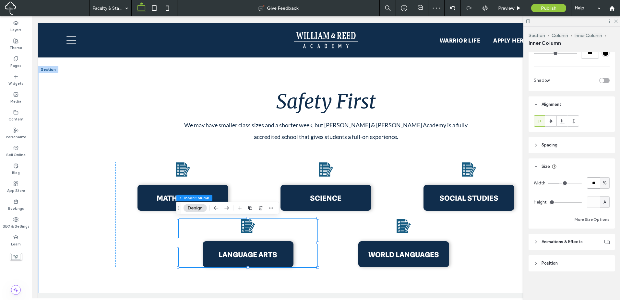
click at [593, 178] on input "**" at bounding box center [593, 182] width 13 height 11
paste input "number-input"
type input "**"
click at [590, 168] on header "Size" at bounding box center [572, 166] width 86 height 16
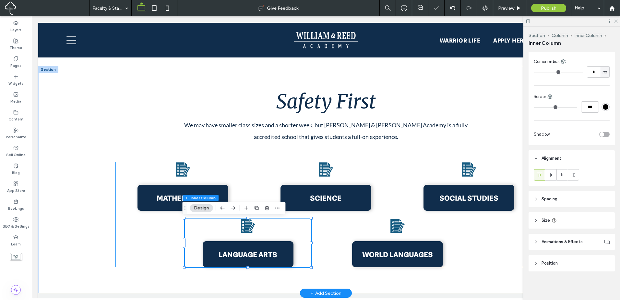
scroll to position [169, 0]
click at [358, 236] on div "WORLD LANGUAGES" at bounding box center [397, 242] width 139 height 49
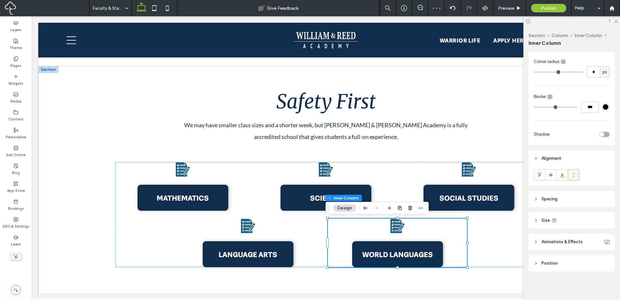
drag, startPoint x: 574, startPoint y: 202, endPoint x: 577, endPoint y: 200, distance: 3.4
click at [577, 200] on header "Spacing" at bounding box center [572, 199] width 86 height 16
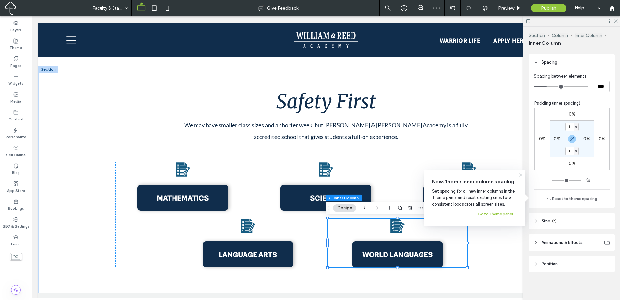
scroll to position [307, 0]
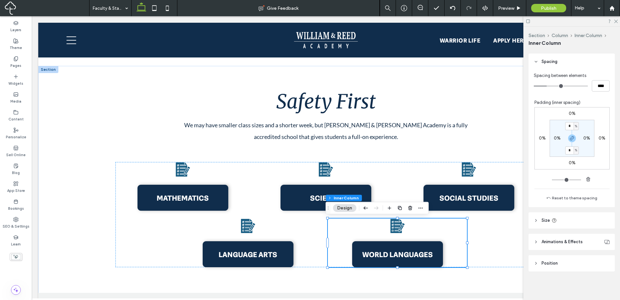
click at [577, 215] on header "Size" at bounding box center [572, 220] width 86 height 16
click at [589, 239] on input "**" at bounding box center [593, 236] width 13 height 11
paste input "number-input"
type input "**"
click at [513, 244] on div "MATHEMATICS SCIENCE SOCIAL STUDIES LANGUAGE ARTS WORLD LANGUAGES" at bounding box center [325, 214] width 421 height 105
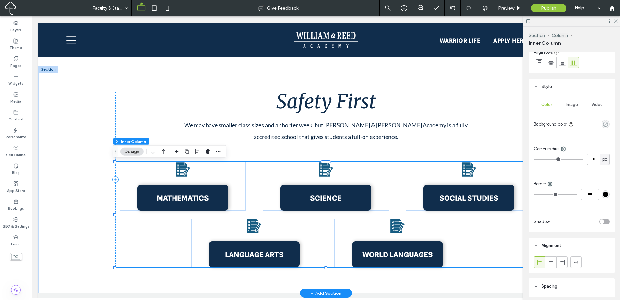
scroll to position [160, 0]
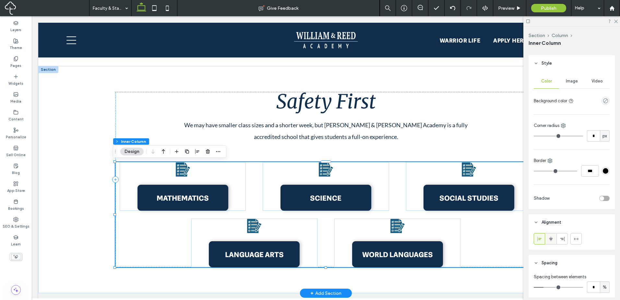
click at [551, 237] on icon at bounding box center [551, 238] width 5 height 5
click at [473, 244] on div "MATHEMATICS SCIENCE SOCIAL STUDIES LANGUAGE ARTS WORLD LANGUAGES" at bounding box center [325, 214] width 421 height 105
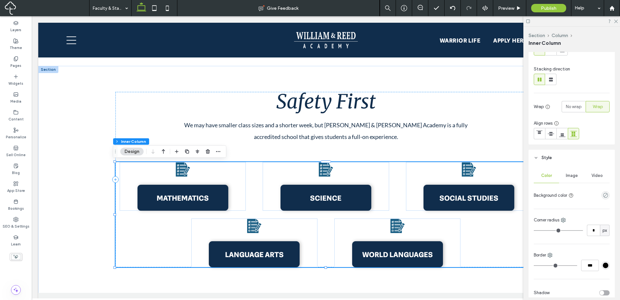
scroll to position [36, 0]
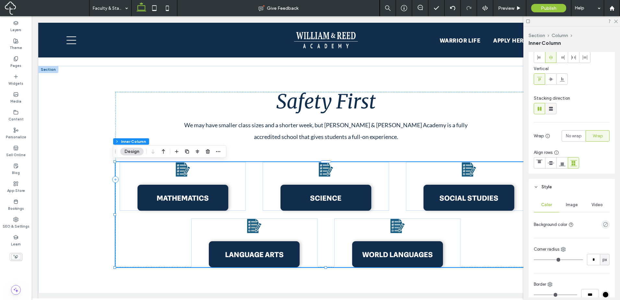
click at [548, 111] on icon at bounding box center [551, 108] width 6 height 6
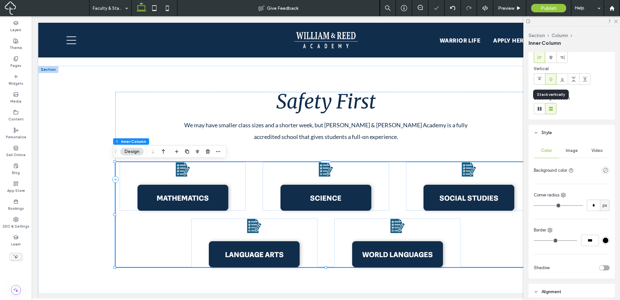
type input "**"
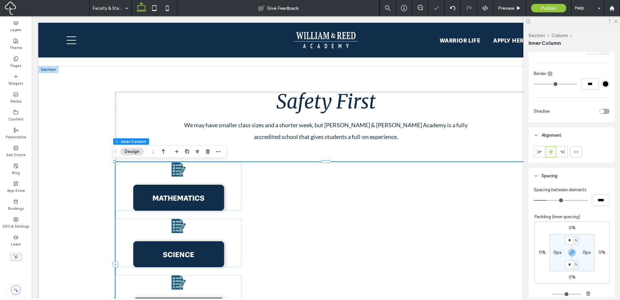
scroll to position [252, 0]
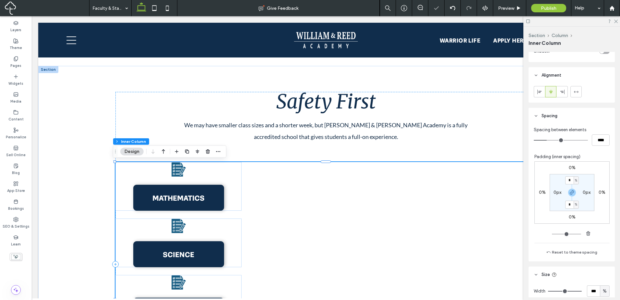
click at [599, 133] on div "Spacing between elements ****" at bounding box center [572, 136] width 76 height 19
click at [601, 139] on input "****" at bounding box center [601, 139] width 18 height 11
type input "**"
type input "****"
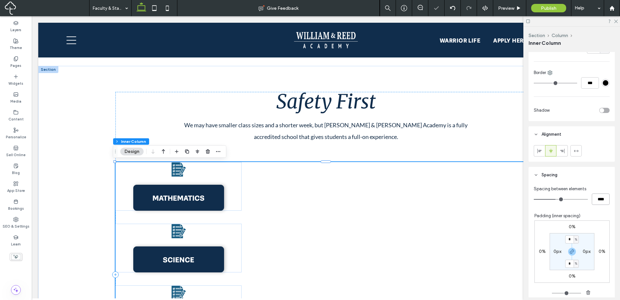
scroll to position [144, 0]
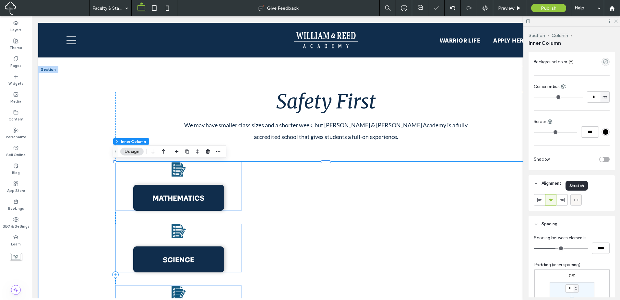
click at [575, 201] on icon at bounding box center [576, 199] width 5 height 5
click at [551, 200] on use at bounding box center [551, 199] width 4 height 5
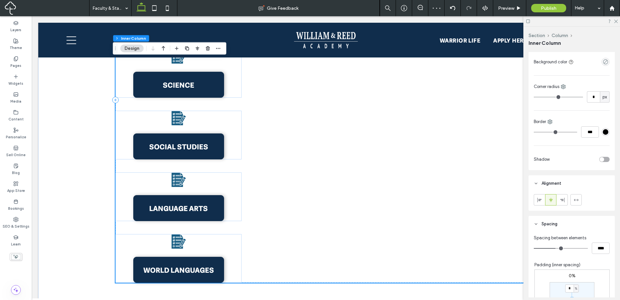
scroll to position [868, 0]
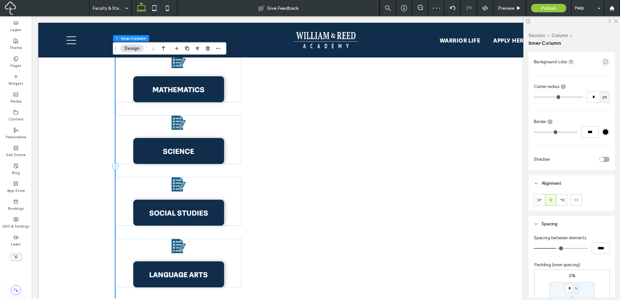
click at [447, 202] on div "MATHEMATICS SCIENCE SOCIAL STUDIES LANGUAGE ARTS WORLD LANGUAGES" at bounding box center [325, 201] width 421 height 295
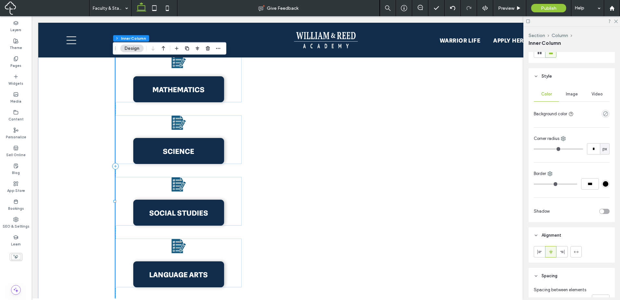
scroll to position [36, 0]
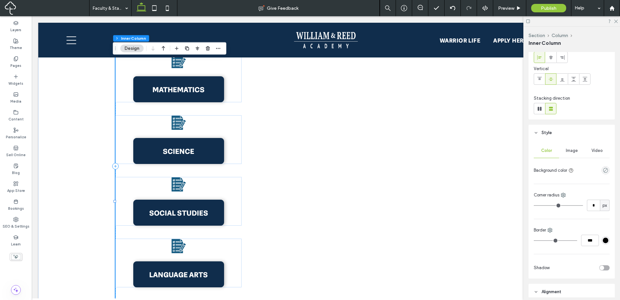
drag, startPoint x: 540, startPoint y: 104, endPoint x: 549, endPoint y: 108, distance: 9.8
click at [540, 105] on span at bounding box center [540, 108] width 6 height 11
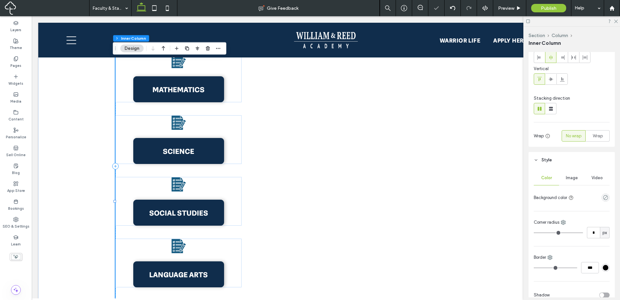
type input "*"
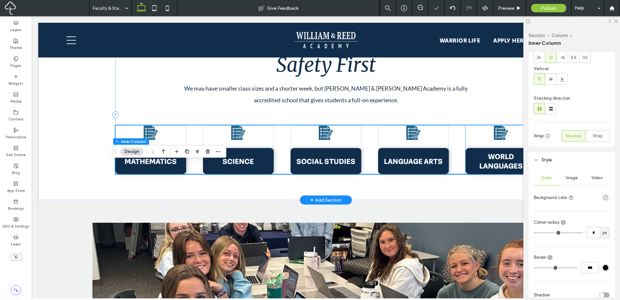
scroll to position [760, 0]
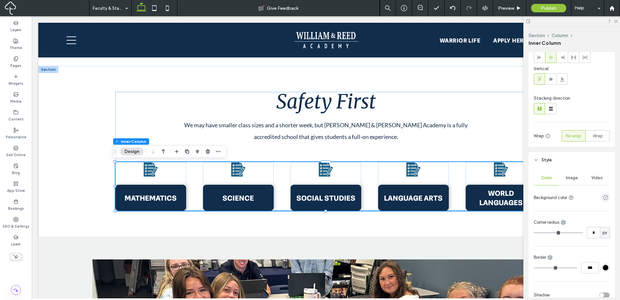
click at [148, 11] on icon at bounding box center [154, 8] width 13 height 13
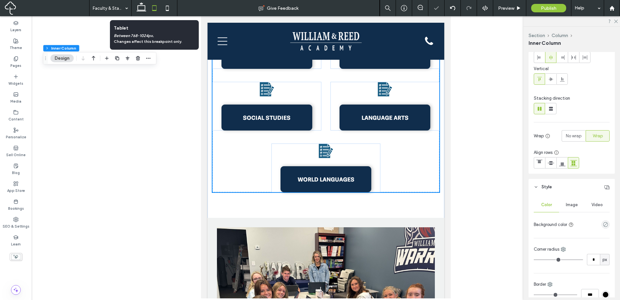
scroll to position [722, 0]
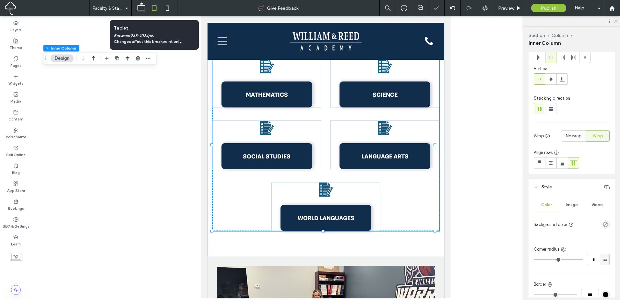
click at [156, 10] on use at bounding box center [154, 8] width 4 height 6
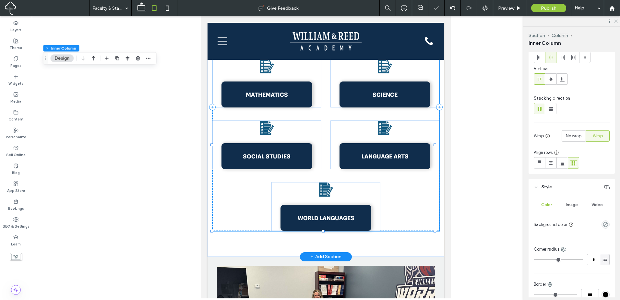
click at [408, 205] on div "MATHEMATICS SCIENCE SOCIAL STUDIES LANGUAGE ARTS WORLD LANGUAGES" at bounding box center [325, 145] width 227 height 172
click at [141, 8] on icon at bounding box center [141, 8] width 13 height 13
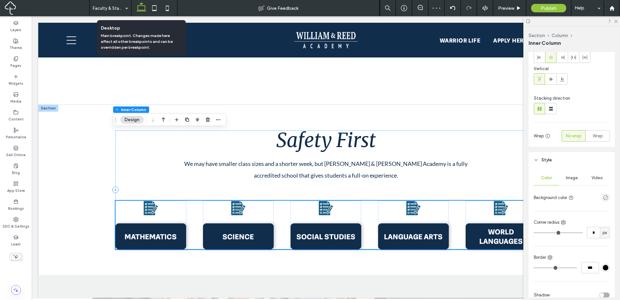
scroll to position [792, 0]
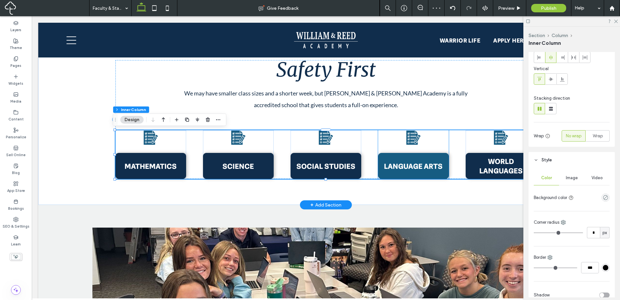
click at [421, 169] on span "LANGUAGE ARTS" at bounding box center [413, 165] width 59 height 9
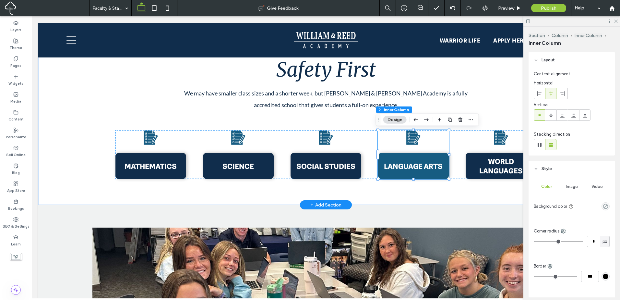
click at [421, 169] on span "LANGUAGE ARTS" at bounding box center [413, 165] width 59 height 9
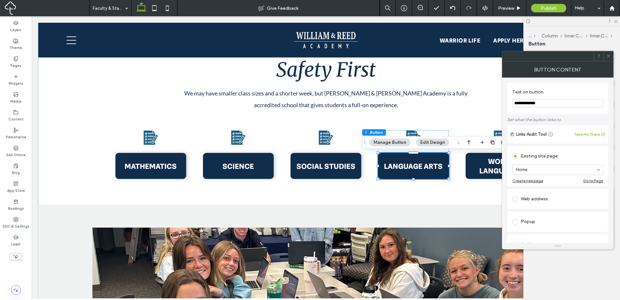
type input "**"
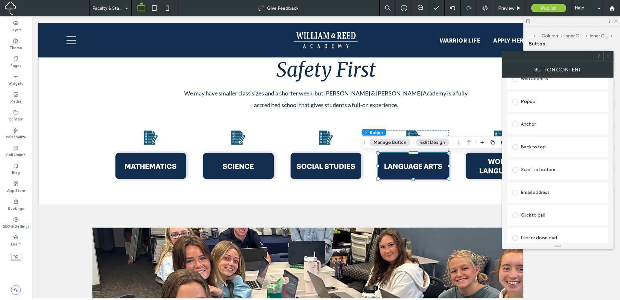
scroll to position [126, 0]
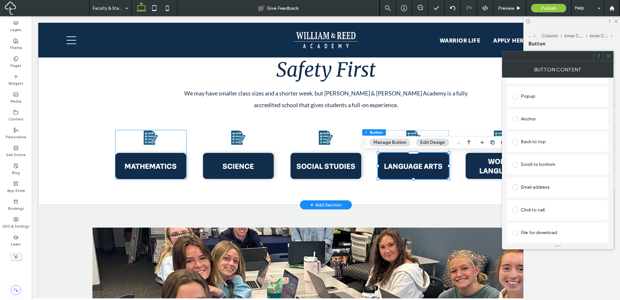
click at [147, 142] on icon at bounding box center [150, 137] width 15 height 15
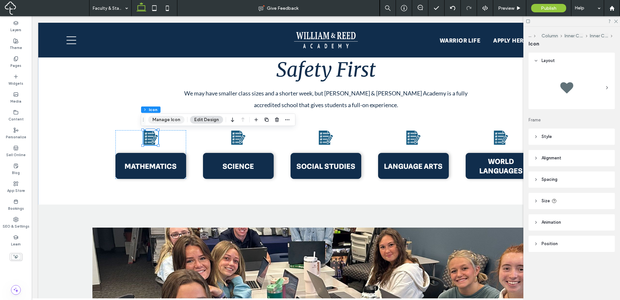
click at [175, 119] on button "Manage Icon" at bounding box center [166, 120] width 36 height 8
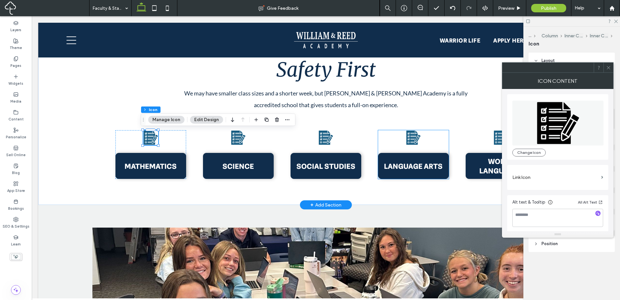
click at [421, 140] on div "LANGUAGE ARTS" at bounding box center [413, 154] width 71 height 49
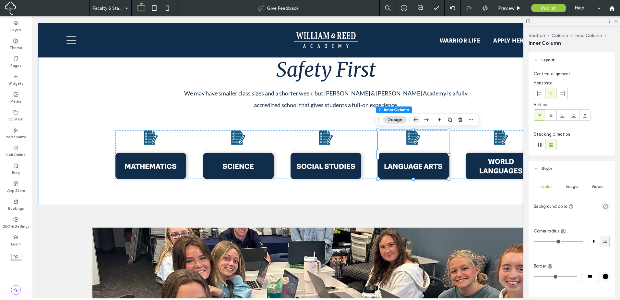
click at [417, 119] on icon "button" at bounding box center [416, 120] width 8 height 12
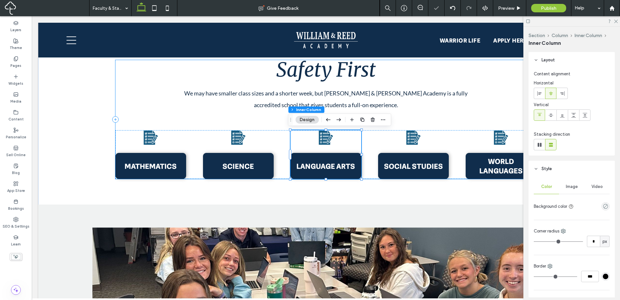
click at [417, 119] on div "Safety First We may have smaller class sizes and a shorter week, but William & …" at bounding box center [325, 119] width 421 height 119
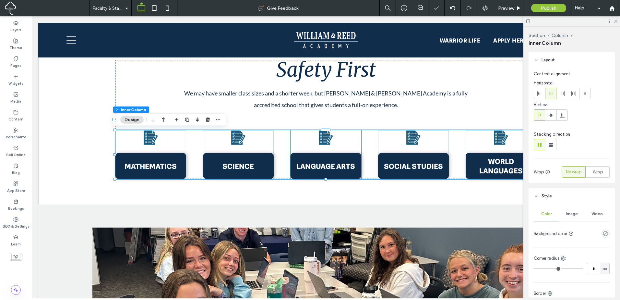
click at [342, 144] on div "LANGUAGE ARTS" at bounding box center [326, 154] width 71 height 49
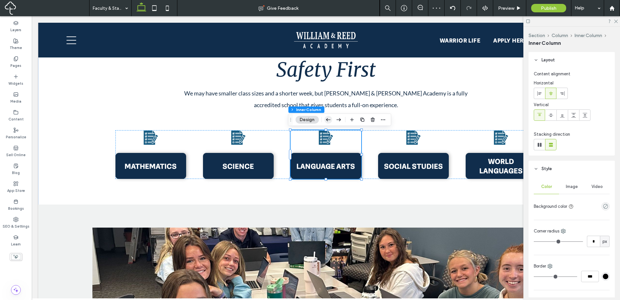
click at [330, 117] on icon "button" at bounding box center [328, 120] width 8 height 12
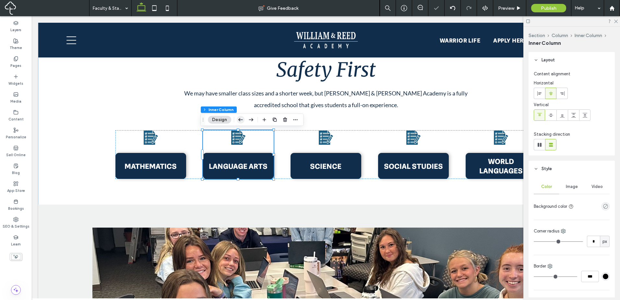
click at [239, 119] on use "button" at bounding box center [240, 119] width 5 height 3
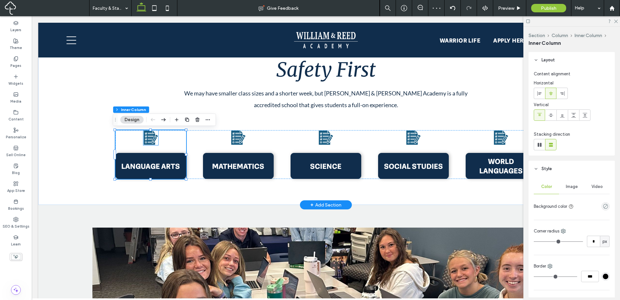
click at [149, 139] on icon at bounding box center [151, 137] width 14 height 14
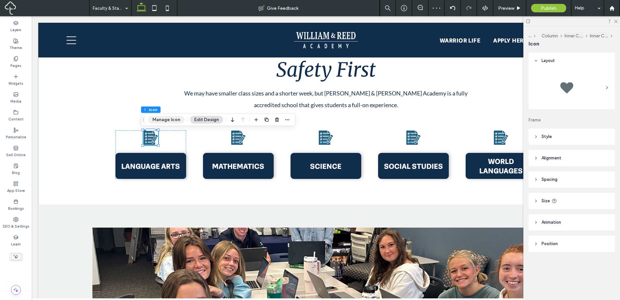
click at [155, 117] on button "Manage Icon" at bounding box center [166, 120] width 36 height 8
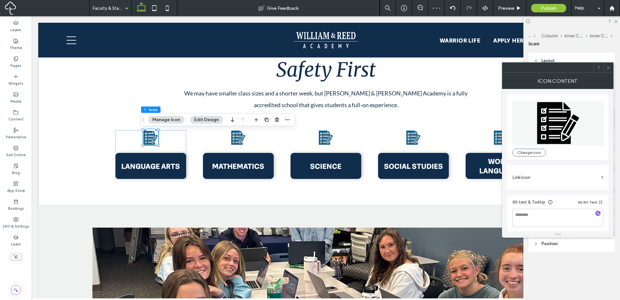
click at [561, 127] on icon at bounding box center [558, 123] width 42 height 42
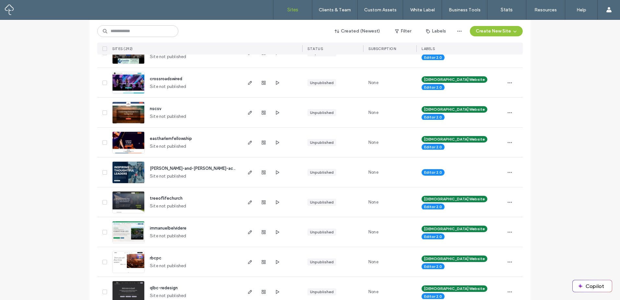
scroll to position [595, 0]
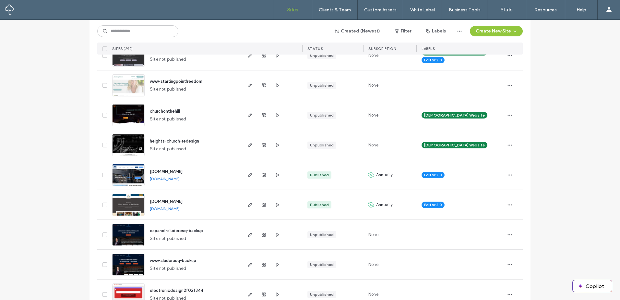
click at [160, 39] on div "Created (Newest) Filter Labels Create New Site SITES (292) STATUS SUBSCRIPTION …" at bounding box center [310, 37] width 426 height 35
drag, startPoint x: 161, startPoint y: 37, endPoint x: 165, endPoint y: 34, distance: 5.3
click at [162, 36] on div "Created (Newest) Filter Labels Create New Site SITES (292) STATUS SUBSCRIPTION …" at bounding box center [310, 37] width 426 height 35
click at [165, 34] on input at bounding box center [137, 31] width 81 height 12
type input "*****"
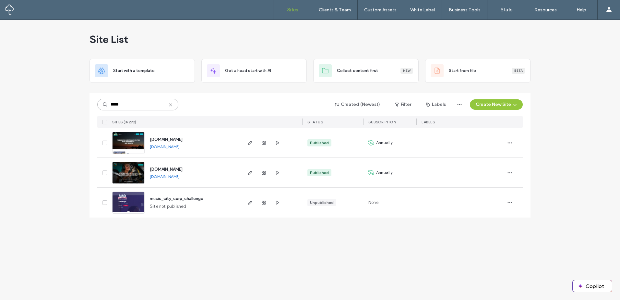
scroll to position [0, 0]
drag, startPoint x: 251, startPoint y: 139, endPoint x: 252, endPoint y: 133, distance: 6.2
click at [251, 140] on span "button" at bounding box center [250, 143] width 8 height 8
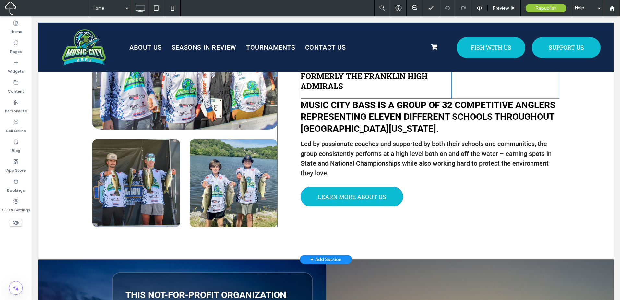
scroll to position [216, 0]
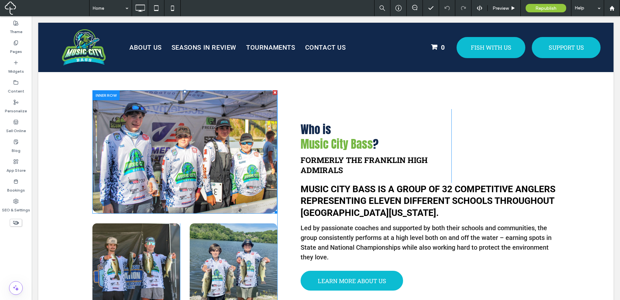
click at [193, 146] on img at bounding box center [184, 151] width 185 height 123
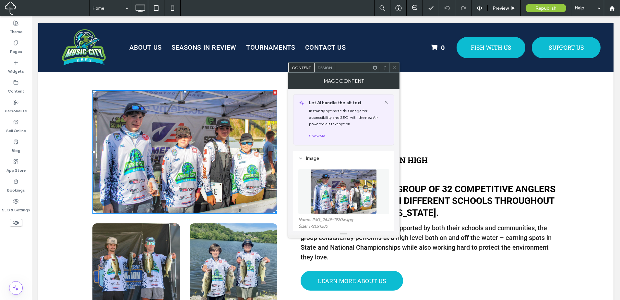
click at [193, 146] on img at bounding box center [184, 151] width 185 height 123
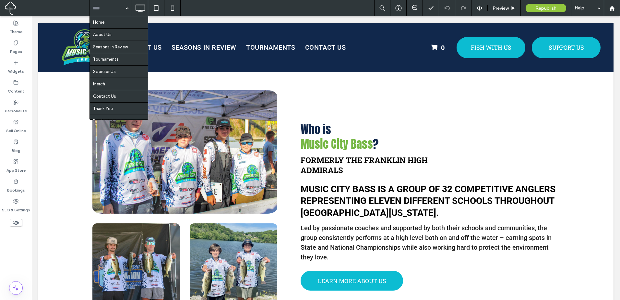
drag, startPoint x: 105, startPoint y: 6, endPoint x: 114, endPoint y: 17, distance: 14.6
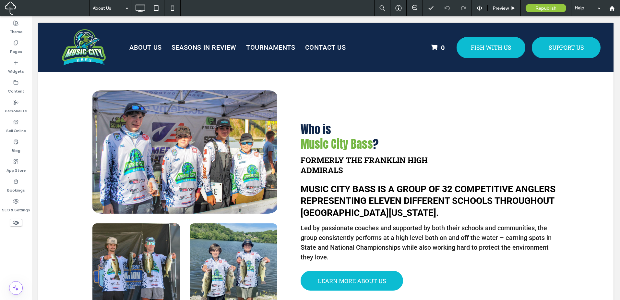
drag, startPoint x: 115, startPoint y: 34, endPoint x: 200, endPoint y: 41, distance: 84.3
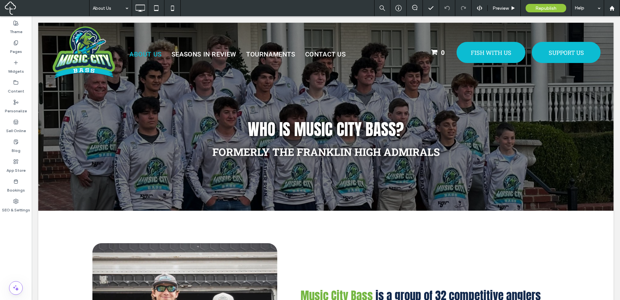
drag, startPoint x: 115, startPoint y: 8, endPoint x: 115, endPoint y: 12, distance: 3.6
click at [115, 8] on input at bounding box center [109, 8] width 32 height 16
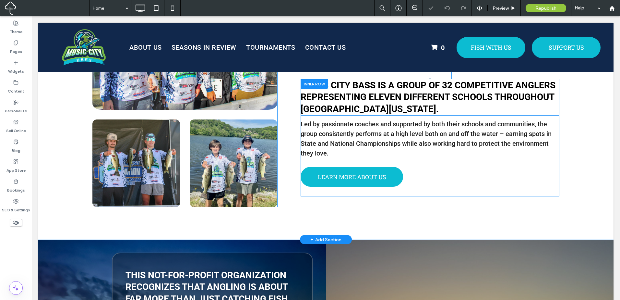
scroll to position [270, 0]
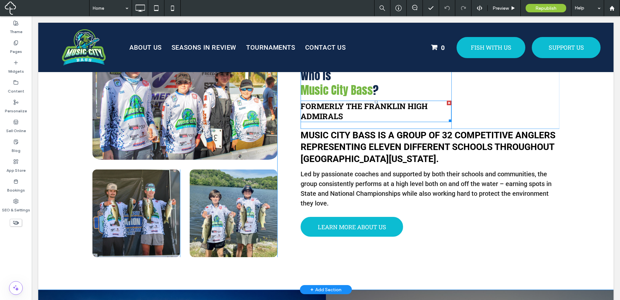
click at [368, 107] on span "FORMERLY THE FRANKLIN HIGH ADMIRALS" at bounding box center [364, 111] width 127 height 20
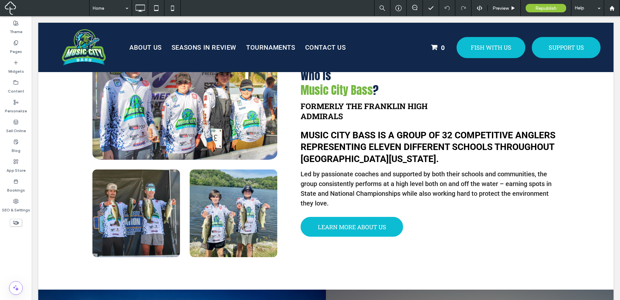
type input "**********"
type input "**"
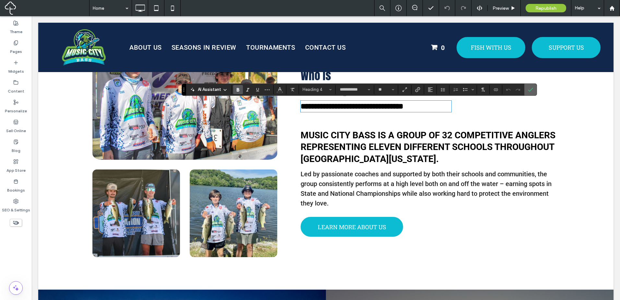
drag, startPoint x: 534, startPoint y: 88, endPoint x: 498, endPoint y: 74, distance: 38.7
click at [534, 88] on label "Confirm" at bounding box center [531, 90] width 10 height 12
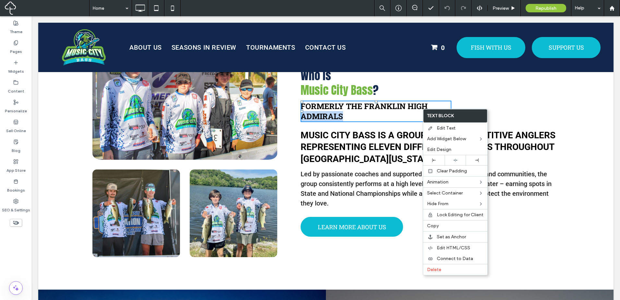
click at [449, 101] on div "Who is Music City Bass ? FORMERLY THE FRANKLIN HIGH ADMIRALS Click To Paste Cli…" at bounding box center [430, 92] width 259 height 74
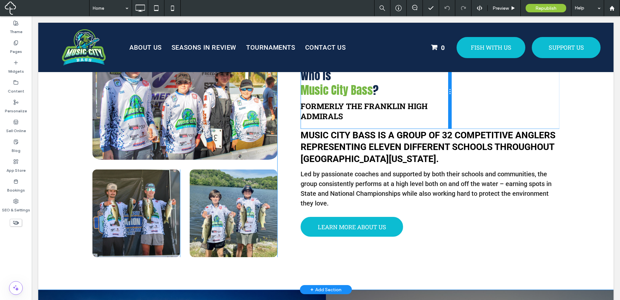
click at [448, 103] on div at bounding box center [449, 92] width 3 height 74
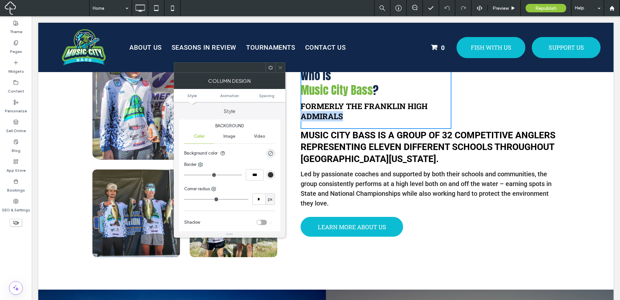
drag, startPoint x: 428, startPoint y: 107, endPoint x: 414, endPoint y: 111, distance: 14.4
click at [429, 107] on h4 "FORMERLY THE FRANKLIN HIGH ADMIRALS" at bounding box center [376, 111] width 151 height 20
click at [280, 68] on icon at bounding box center [280, 67] width 5 height 5
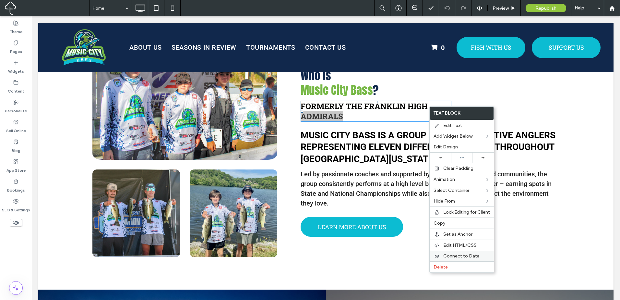
drag, startPoint x: 453, startPoint y: 269, endPoint x: 473, endPoint y: 259, distance: 22.5
click at [454, 269] on label "Delete" at bounding box center [462, 267] width 56 height 6
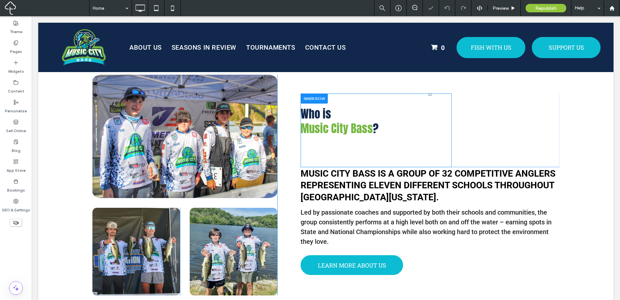
scroll to position [216, 0]
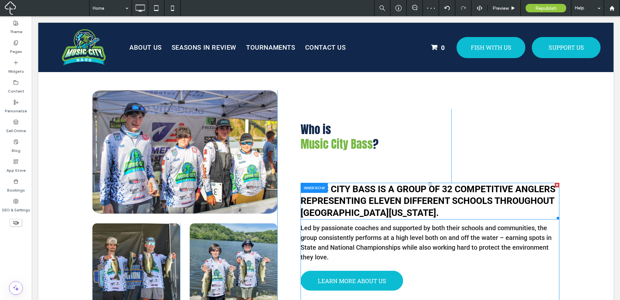
click at [374, 194] on span "MUSIC CITY BASS IS A GROUP OF 32 COMPETITIVE ANGLERS REPRESENTING ELEVEN DIFFER…" at bounding box center [428, 201] width 255 height 34
type input "******"
type input "**"
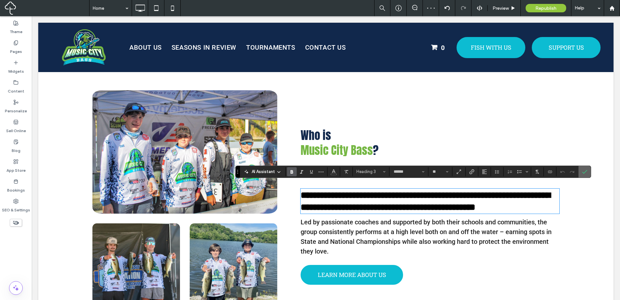
drag, startPoint x: 585, startPoint y: 172, endPoint x: 530, endPoint y: 170, distance: 55.5
click at [585, 172] on icon "Confirm" at bounding box center [584, 171] width 5 height 5
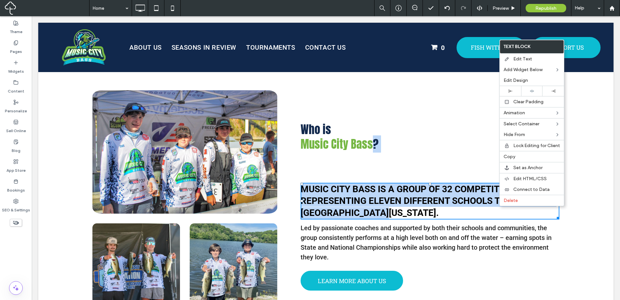
drag, startPoint x: 449, startPoint y: 210, endPoint x: 379, endPoint y: 178, distance: 77.0
click at [371, 174] on div "Who is Music City Bass ? Click To Paste Click To Paste MUSIC CITY BASS IS A GRO…" at bounding box center [430, 200] width 259 height 199
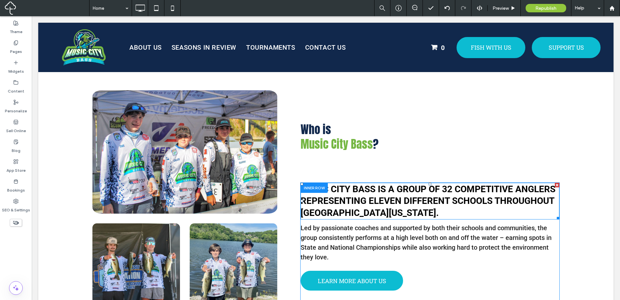
click at [446, 196] on span "MUSIC CITY BASS IS A GROUP OF 32 COMPETITIVE ANGLERS REPRESENTING ELEVEN DIFFER…" at bounding box center [428, 201] width 255 height 34
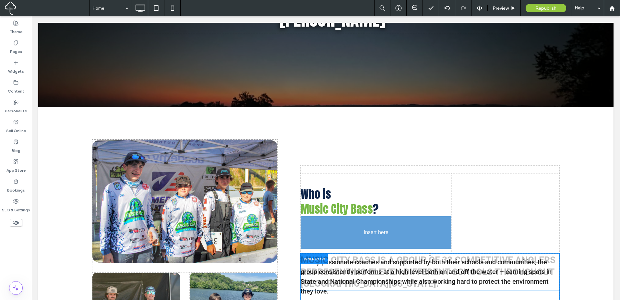
drag, startPoint x: 535, startPoint y: 208, endPoint x: 371, endPoint y: 229, distance: 164.9
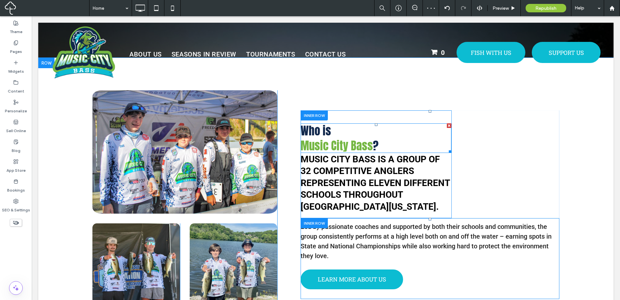
click at [402, 141] on h2 "Music City Bass ?" at bounding box center [376, 145] width 151 height 15
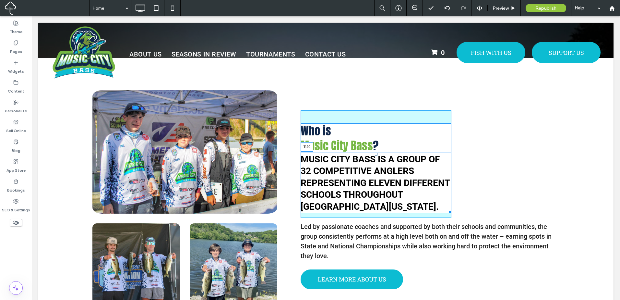
drag, startPoint x: 374, startPoint y: 153, endPoint x: 376, endPoint y: 160, distance: 6.7
click at [376, 160] on div "MUSIC CITY BASS IS A GROUP OF 32 COMPETITIVE ANGLERS REPRESENTING ELEVEN DIFFER…" at bounding box center [376, 183] width 151 height 60
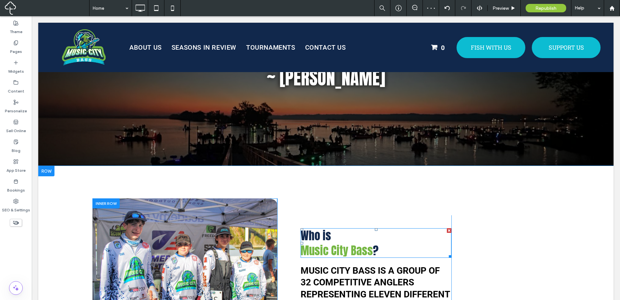
scroll to position [108, 0]
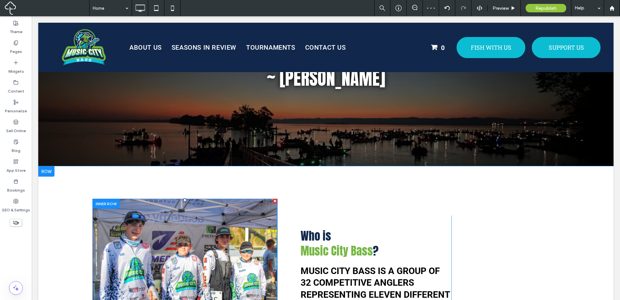
click at [243, 246] on img at bounding box center [184, 260] width 185 height 123
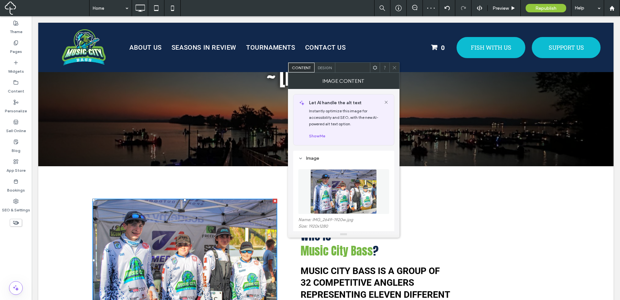
click at [334, 193] on img at bounding box center [343, 191] width 67 height 45
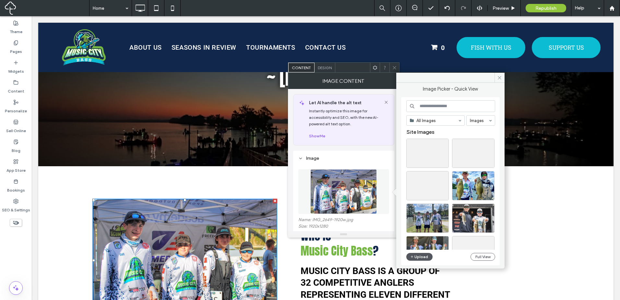
click at [414, 255] on span "button" at bounding box center [412, 256] width 5 height 7
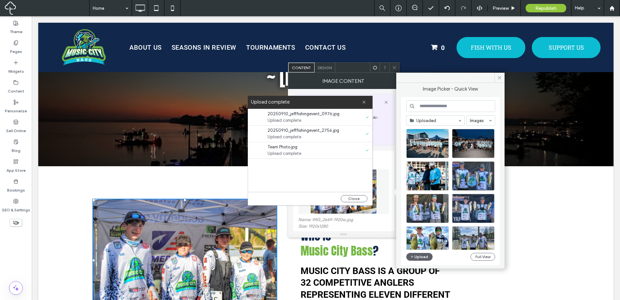
click at [351, 192] on div "Close" at bounding box center [310, 198] width 124 height 13
click at [353, 195] on button "Close" at bounding box center [354, 198] width 27 height 7
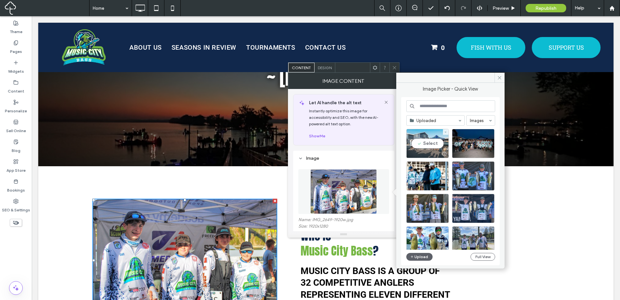
click at [446, 141] on div "Select" at bounding box center [428, 143] width 42 height 29
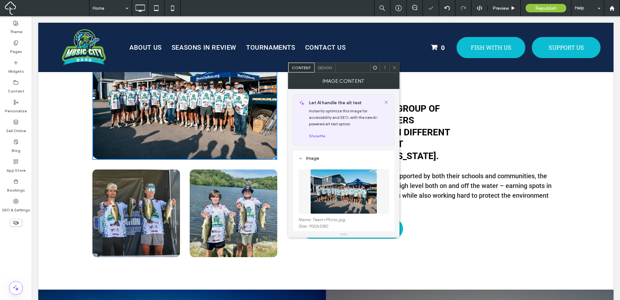
scroll to position [216, 0]
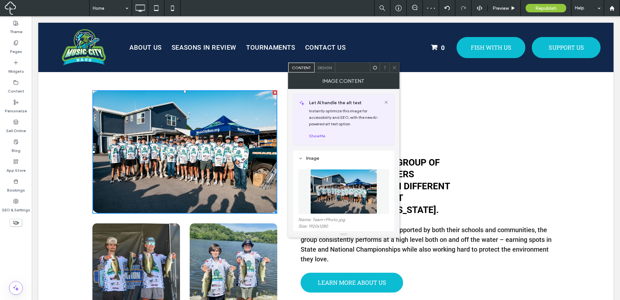
click at [161, 258] on img at bounding box center [136, 267] width 88 height 88
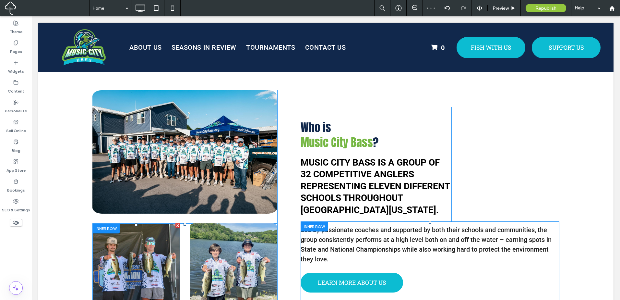
click at [160, 258] on img at bounding box center [136, 267] width 88 height 88
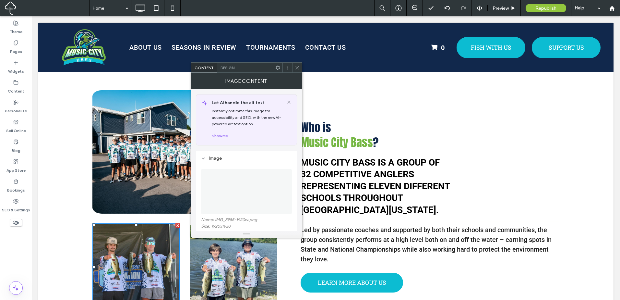
click at [246, 184] on img at bounding box center [246, 191] width 1 height 45
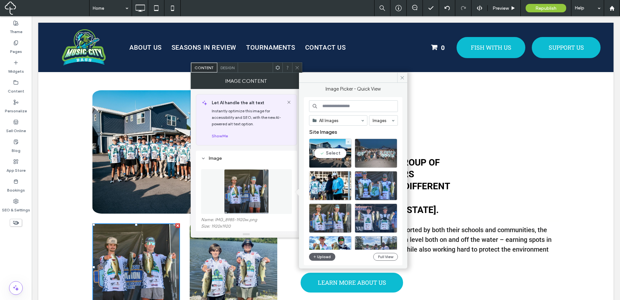
click at [371, 155] on div at bounding box center [376, 153] width 42 height 29
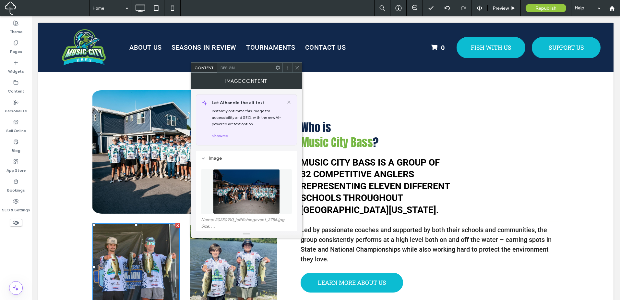
click at [238, 272] on img at bounding box center [234, 267] width 88 height 88
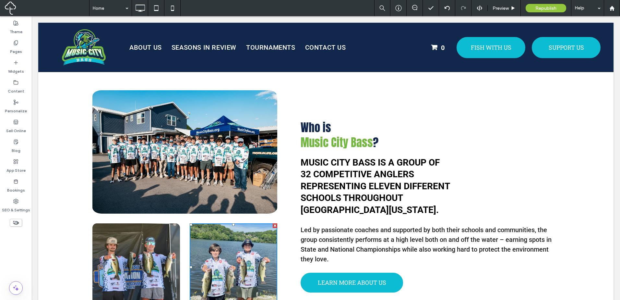
click at [239, 267] on img at bounding box center [234, 267] width 88 height 88
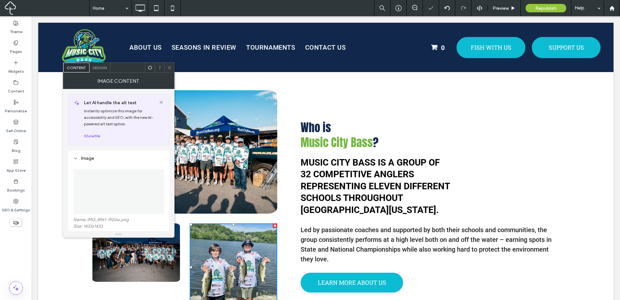
click at [119, 190] on img at bounding box center [118, 191] width 1 height 45
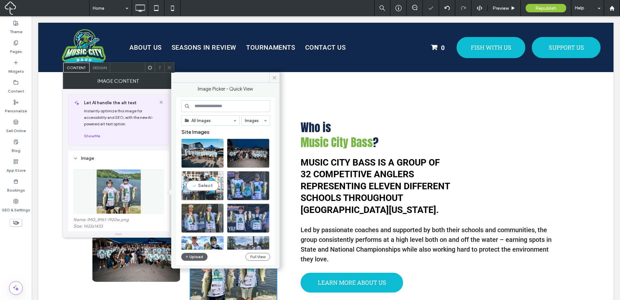
click at [204, 181] on div "Select" at bounding box center [202, 185] width 42 height 29
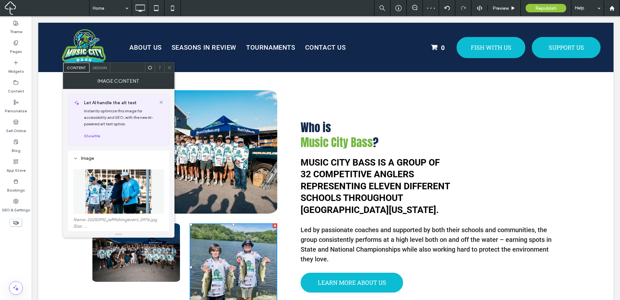
click at [169, 66] on icon at bounding box center [169, 67] width 5 height 5
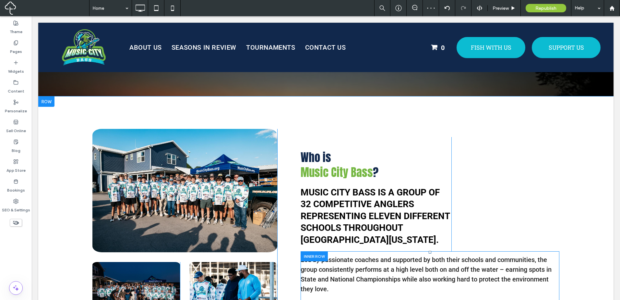
scroll to position [162, 0]
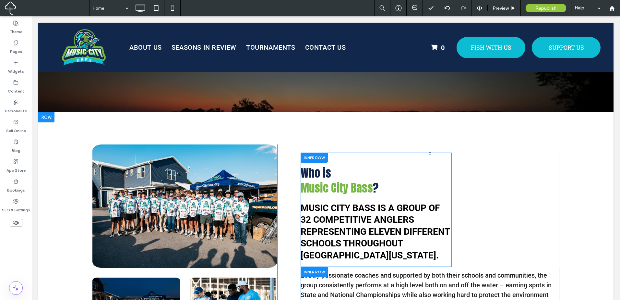
click at [382, 162] on div "Who is Music City Bass ? MUSIC CITY BASS IS A GROUP OF 32 COMPETITIVE ANGLERS R…" at bounding box center [376, 209] width 151 height 114
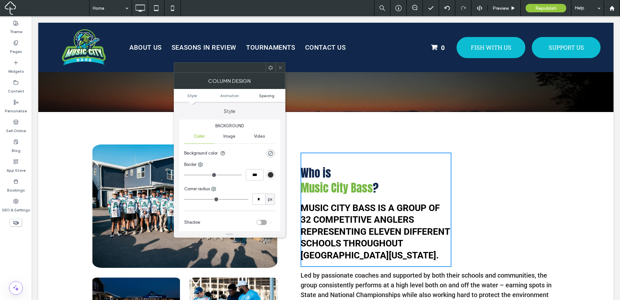
click at [267, 97] on span "Spacing" at bounding box center [266, 95] width 15 height 5
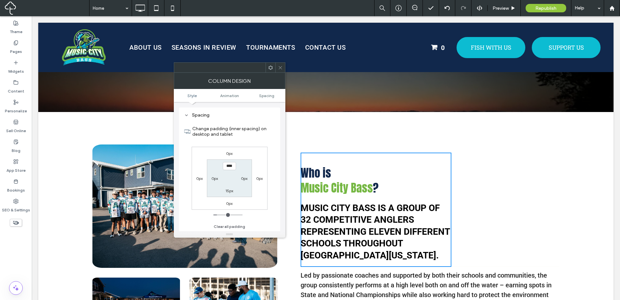
scroll to position [152, 0]
drag, startPoint x: 278, startPoint y: 73, endPoint x: 282, endPoint y: 71, distance: 4.8
click at [279, 73] on div "Column Design" at bounding box center [230, 81] width 112 height 16
click at [285, 65] on div at bounding box center [281, 67] width 10 height 10
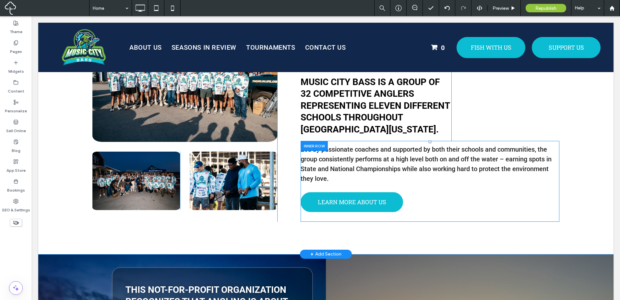
scroll to position [324, 0]
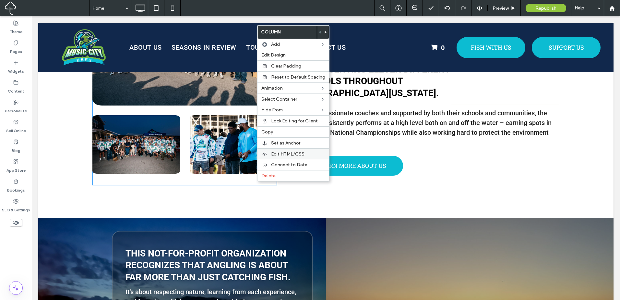
click at [317, 150] on div "Edit HTML/CSS" at bounding box center [294, 153] width 72 height 11
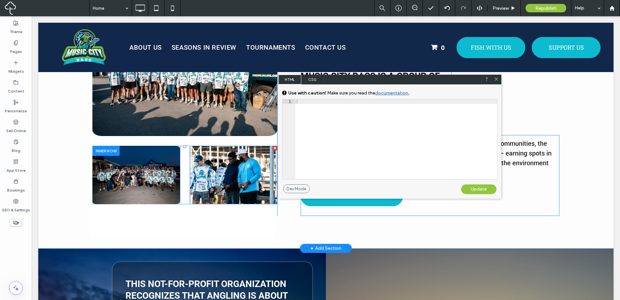
scroll to position [270, 0]
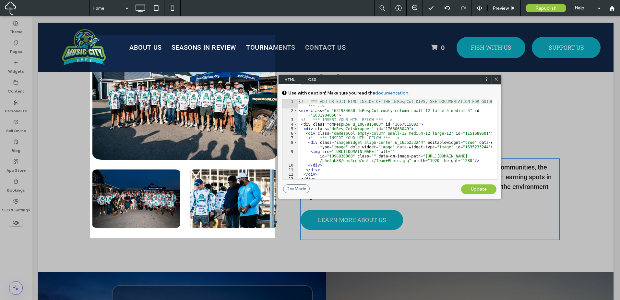
click at [313, 76] on span "CSS" at bounding box center [312, 80] width 23 height 10
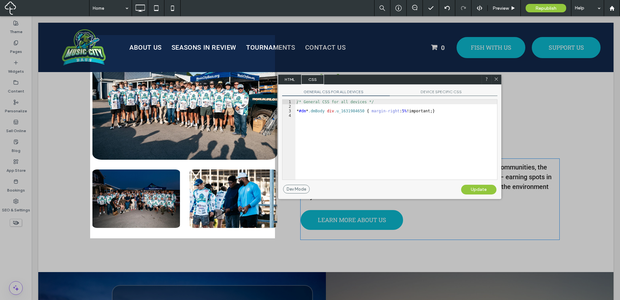
click at [436, 96] on div "GENERAL CSS FOR ALL DEVICES DEVICE SPECIFIC CSS Use with caution! Make sure you…" at bounding box center [389, 134] width 223 height 100
drag, startPoint x: 368, startPoint y: 111, endPoint x: 483, endPoint y: 98, distance: 115.9
click at [368, 111] on div "/* General CSS for all devices */ * #dm * .dmBody div .u_1631984650 { margin-ri…" at bounding box center [397, 144] width 202 height 89
type textarea "**"
click at [471, 190] on div "Update" at bounding box center [478, 190] width 35 height 10
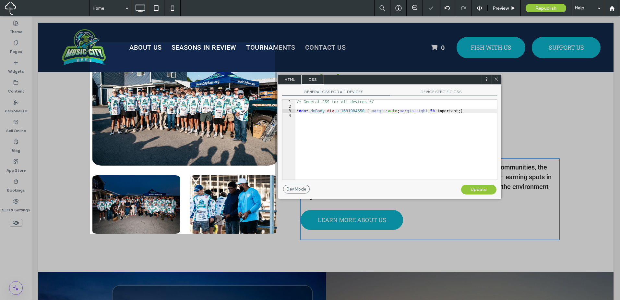
click at [497, 79] on icon at bounding box center [496, 79] width 5 height 5
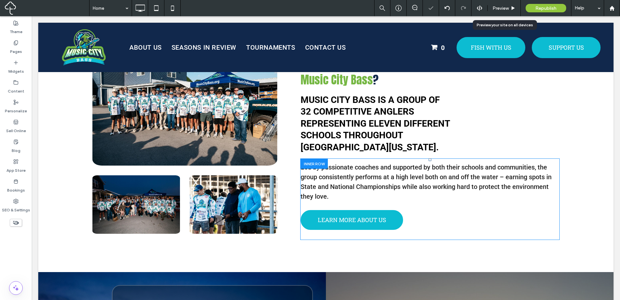
click at [497, 11] on div "Preview" at bounding box center [504, 8] width 33 height 16
click at [509, 8] on div "Preview" at bounding box center [504, 9] width 33 height 6
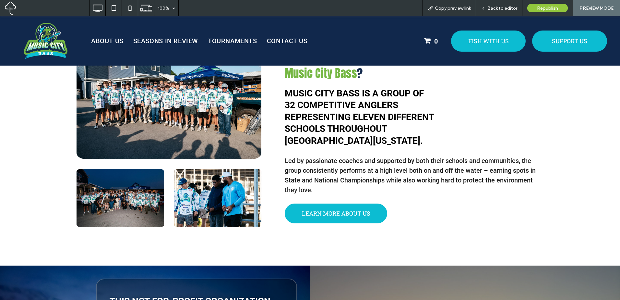
click at [466, 8] on span "Copy preview link" at bounding box center [453, 9] width 36 height 6
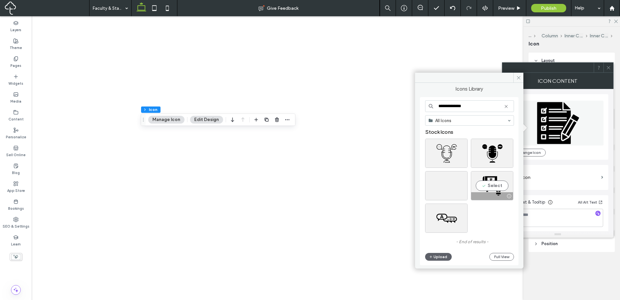
click at [498, 190] on div "Select" at bounding box center [492, 185] width 42 height 29
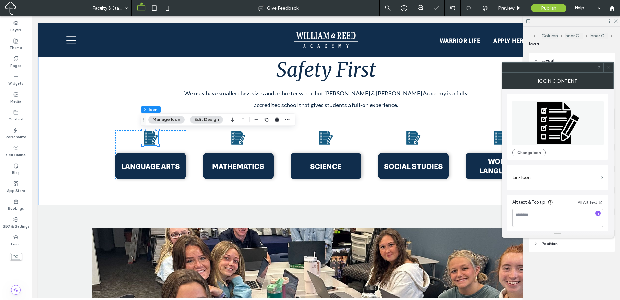
scroll to position [792, 0]
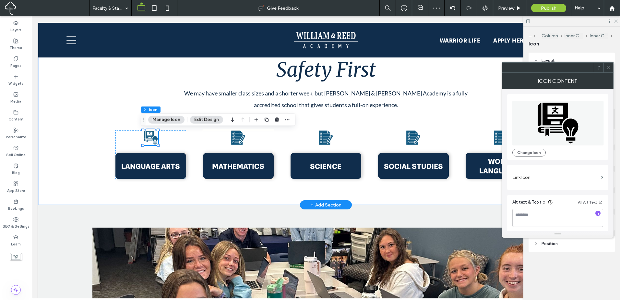
click at [232, 140] on icon at bounding box center [238, 137] width 14 height 14
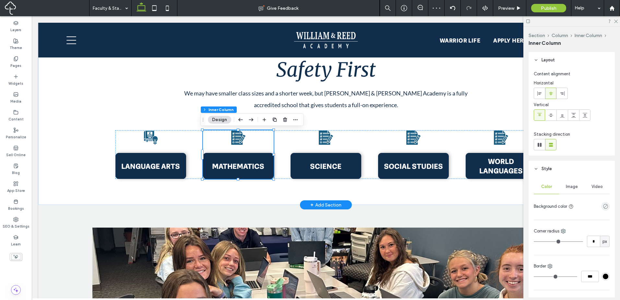
click at [234, 140] on icon at bounding box center [238, 137] width 14 height 14
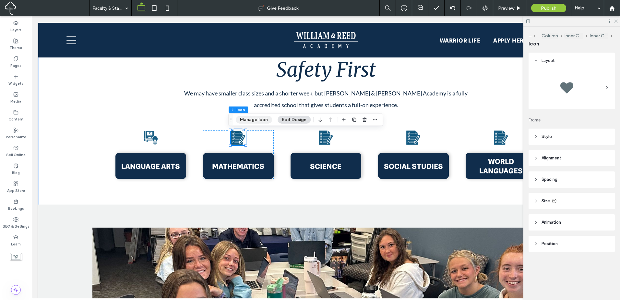
click at [252, 117] on button "Manage Icon" at bounding box center [254, 120] width 36 height 8
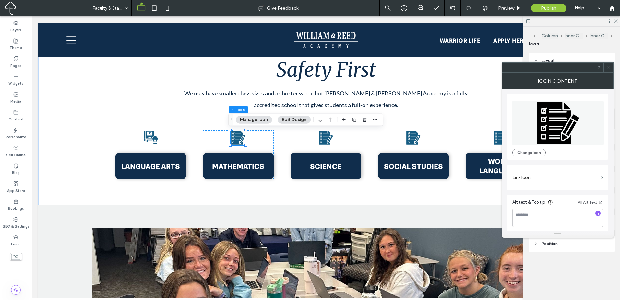
drag, startPoint x: 564, startPoint y: 123, endPoint x: 557, endPoint y: 121, distance: 7.5
click at [564, 123] on icon at bounding box center [558, 123] width 42 height 42
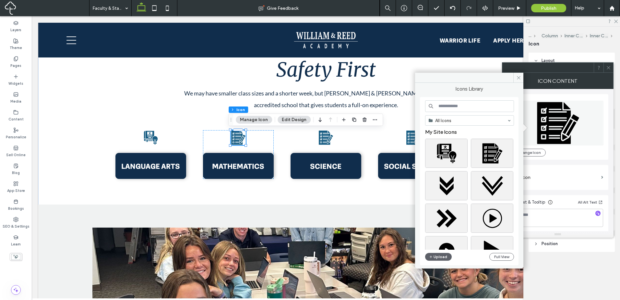
click at [453, 109] on input at bounding box center [469, 106] width 89 height 12
paste input "**********"
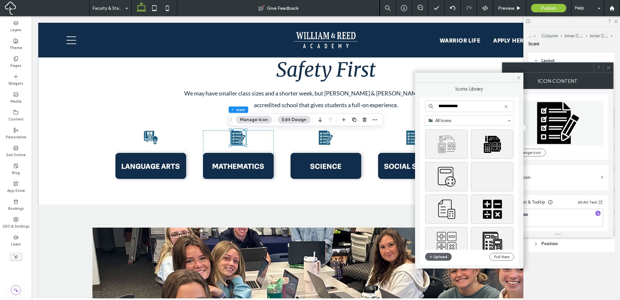
scroll to position [432, 0]
type input "**********"
click at [501, 209] on div "Select" at bounding box center [492, 207] width 42 height 29
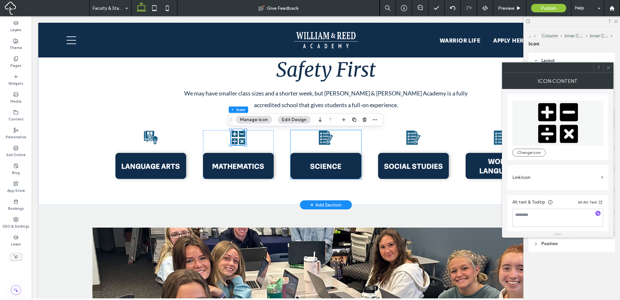
click at [322, 138] on icon at bounding box center [326, 137] width 14 height 14
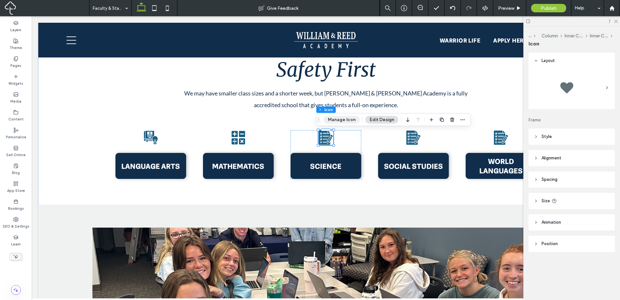
click at [337, 117] on button "Manage Icon" at bounding box center [342, 120] width 36 height 8
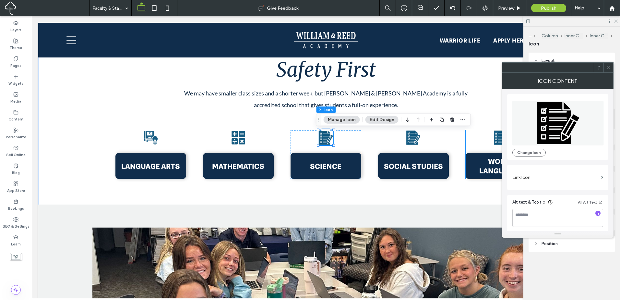
click at [527, 135] on icon at bounding box center [558, 123] width 91 height 45
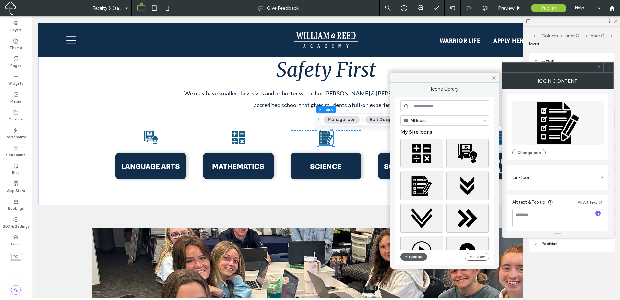
click at [429, 109] on input at bounding box center [445, 106] width 89 height 12
paste input "*******"
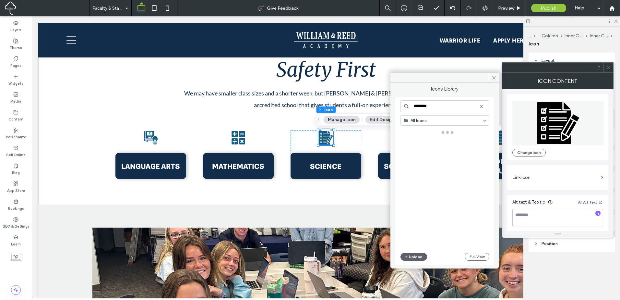
type input "*******"
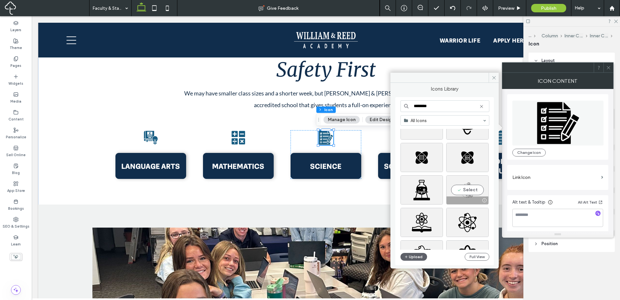
scroll to position [649, 0]
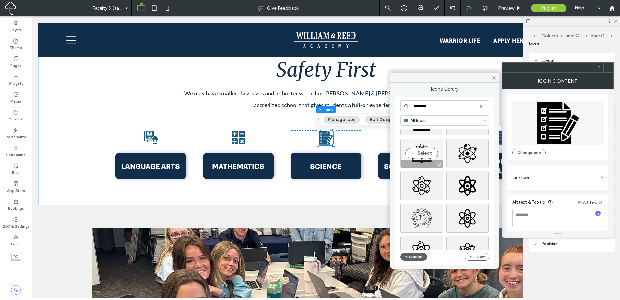
click at [427, 151] on div "Select" at bounding box center [422, 153] width 42 height 29
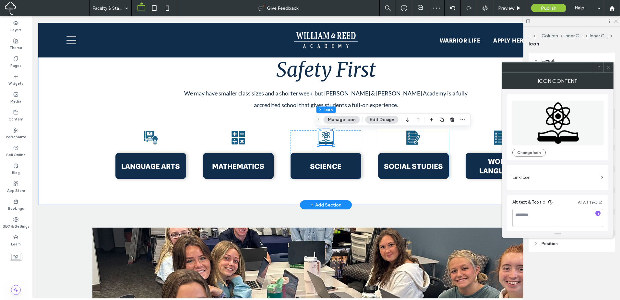
click at [411, 140] on icon at bounding box center [413, 137] width 15 height 15
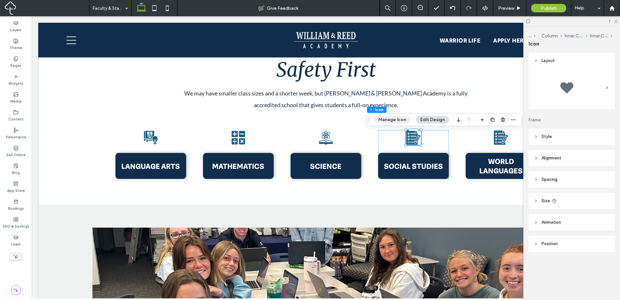
click at [402, 120] on button "Manage Icon" at bounding box center [392, 120] width 36 height 8
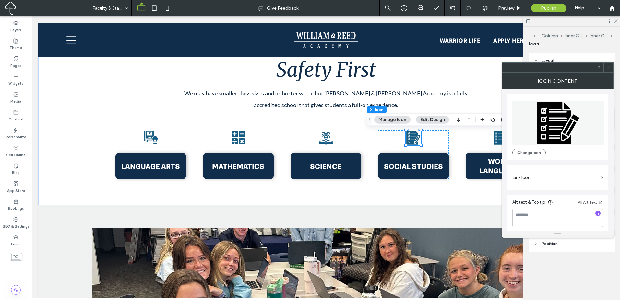
click at [562, 125] on icon at bounding box center [558, 123] width 42 height 42
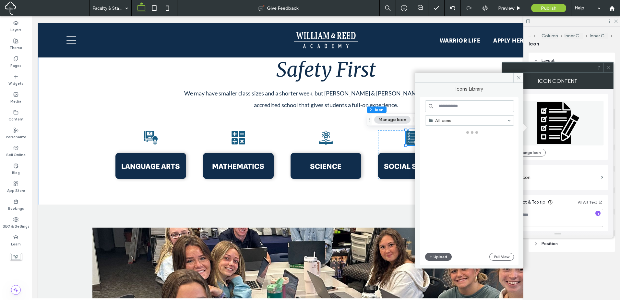
click at [442, 101] on input at bounding box center [469, 106] width 89 height 12
paste input "**********"
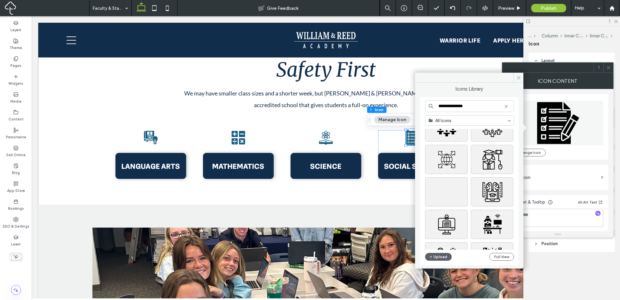
scroll to position [108, 0]
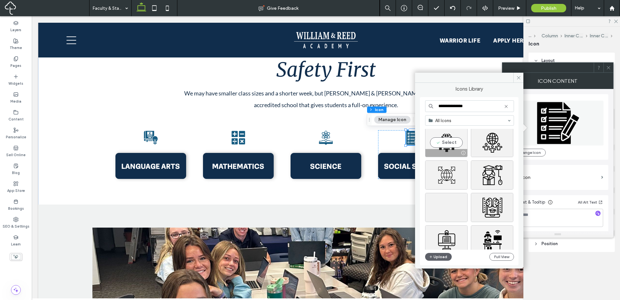
type input "**********"
click at [447, 137] on div "Select" at bounding box center [446, 142] width 42 height 29
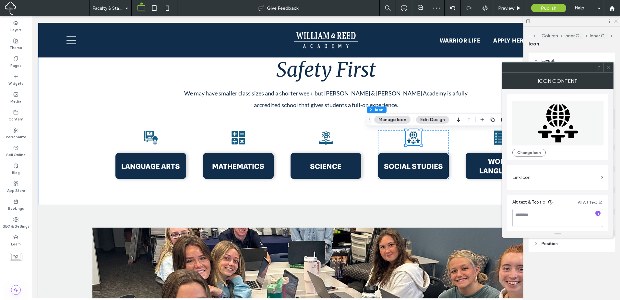
click at [610, 69] on icon at bounding box center [608, 67] width 5 height 5
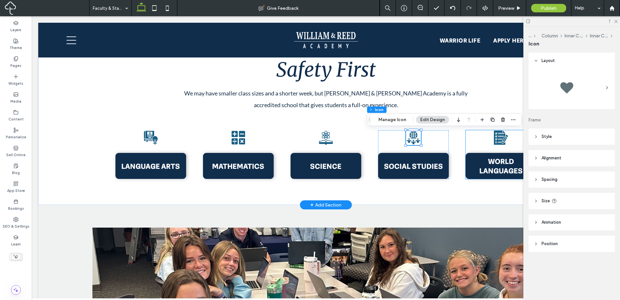
click at [496, 143] on icon at bounding box center [501, 137] width 14 height 14
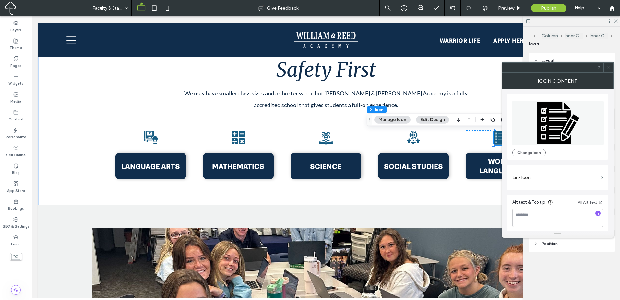
click at [530, 124] on icon at bounding box center [558, 123] width 91 height 45
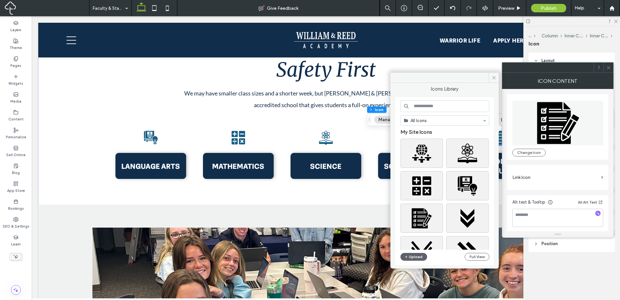
click at [447, 105] on input at bounding box center [445, 106] width 89 height 12
paste input "**********"
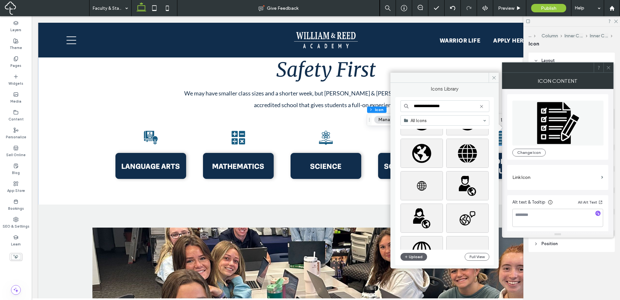
scroll to position [700, 0]
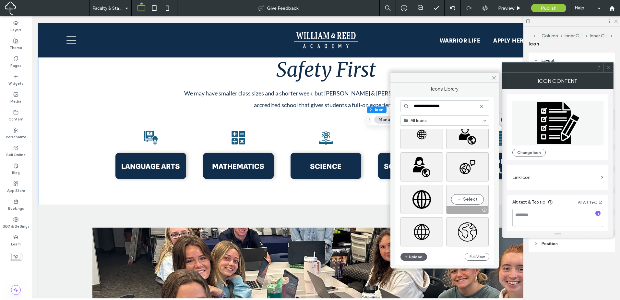
type input "**********"
click at [470, 203] on div "Select" at bounding box center [467, 199] width 42 height 29
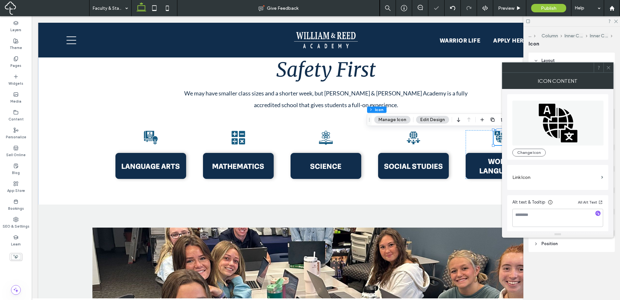
click at [609, 71] on span at bounding box center [608, 68] width 5 height 10
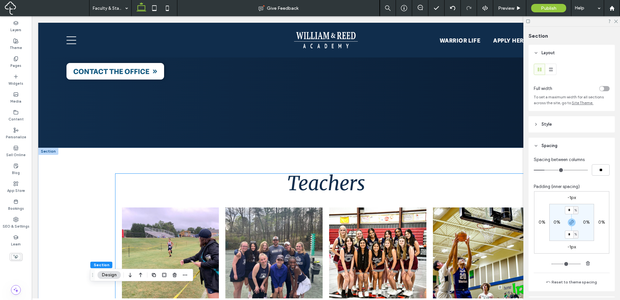
scroll to position [197, 0]
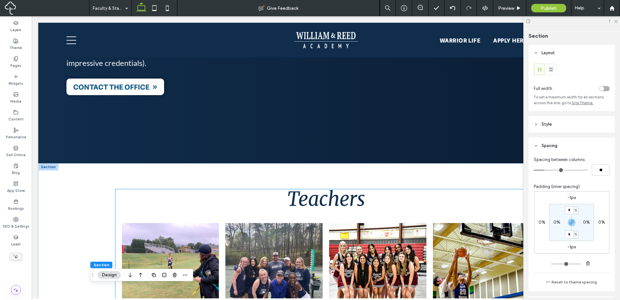
click at [339, 194] on span "Teachers" at bounding box center [326, 199] width 78 height 24
click at [339, 193] on span "Teachers" at bounding box center [326, 199] width 78 height 24
click at [339, 193] on div "Teachers" at bounding box center [325, 198] width 421 height 19
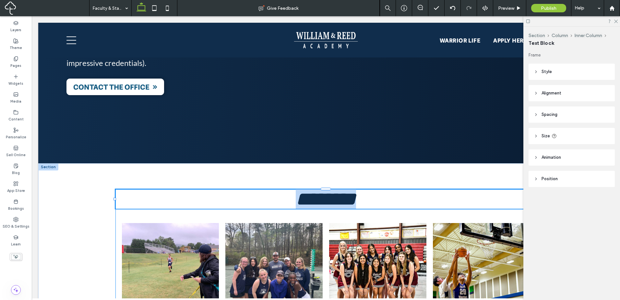
type input "**********"
type input "**"
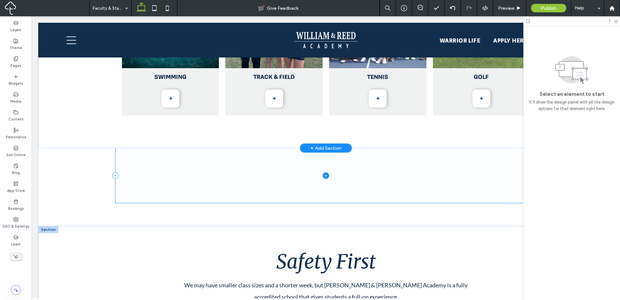
scroll to position [630, 0]
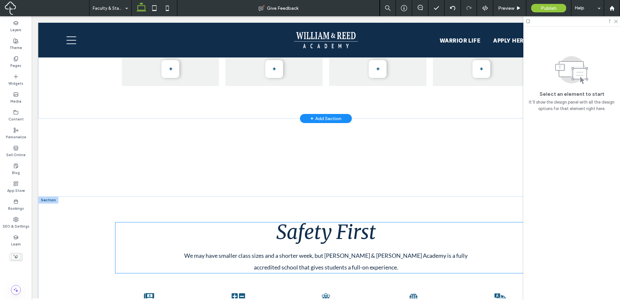
click at [353, 228] on span "Safety First" at bounding box center [326, 232] width 100 height 24
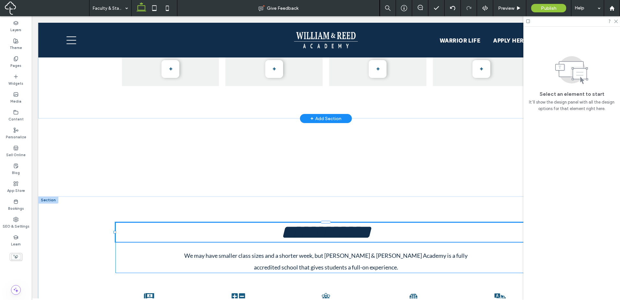
click at [353, 228] on span "**********" at bounding box center [326, 231] width 90 height 19
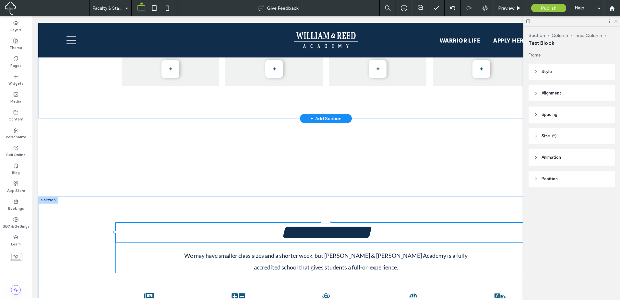
paste div
type input "********"
type input "**"
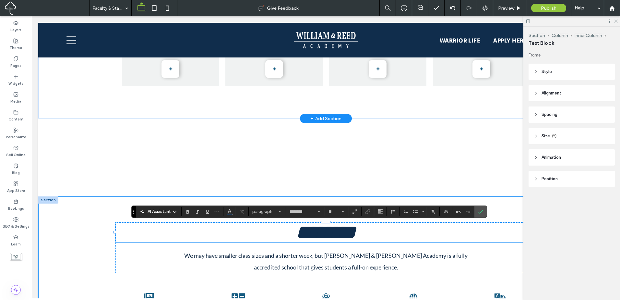
type input "**********"
type input "**"
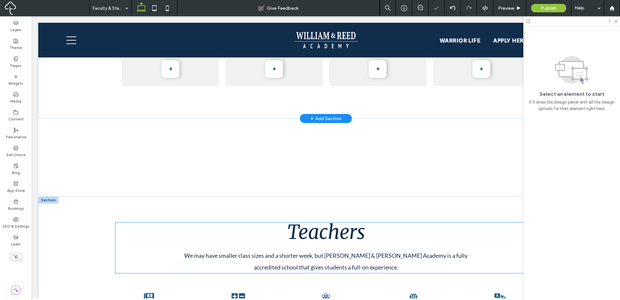
click at [400, 258] on span "We may have smaller class sizes and a shorter week, but [PERSON_NAME] & [PERSON…" at bounding box center [326, 261] width 284 height 19
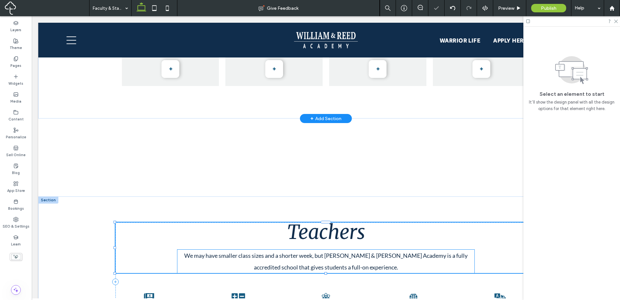
click at [401, 260] on p "We may have smaller class sizes and a shorter week, but [PERSON_NAME] & [PERSON…" at bounding box center [325, 260] width 297 height 23
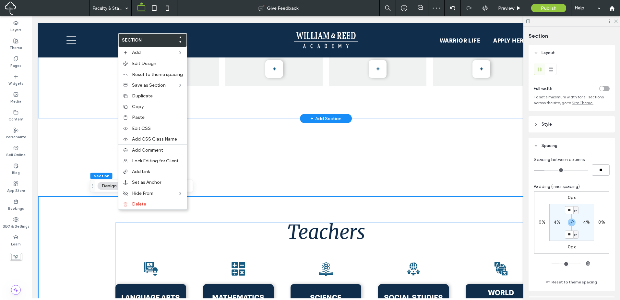
click at [179, 37] on icon at bounding box center [180, 37] width 3 height 3
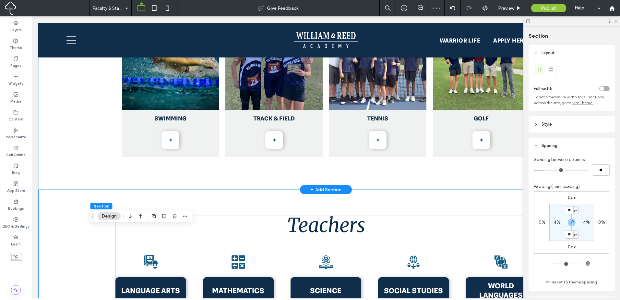
scroll to position [522, 0]
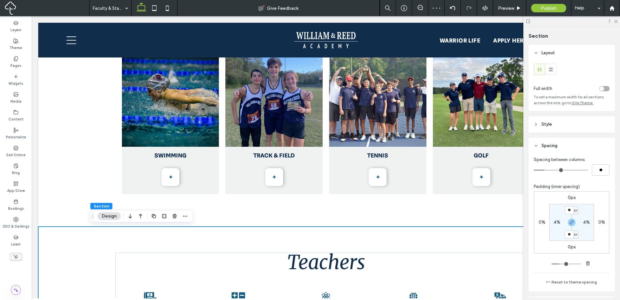
drag, startPoint x: 223, startPoint y: 235, endPoint x: 189, endPoint y: 187, distance: 59.2
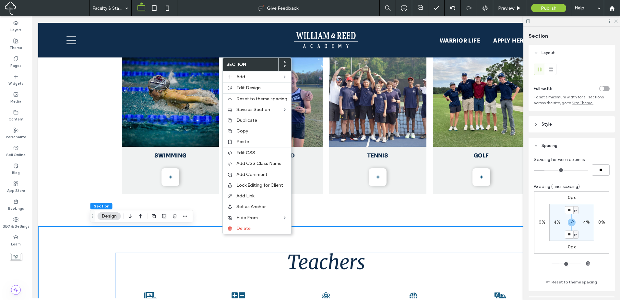
click at [284, 62] on use at bounding box center [285, 62] width 2 height 2
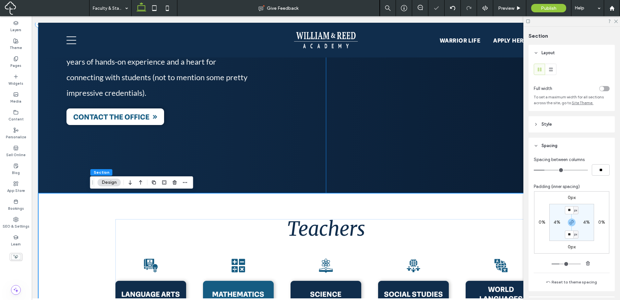
scroll to position [330, 0]
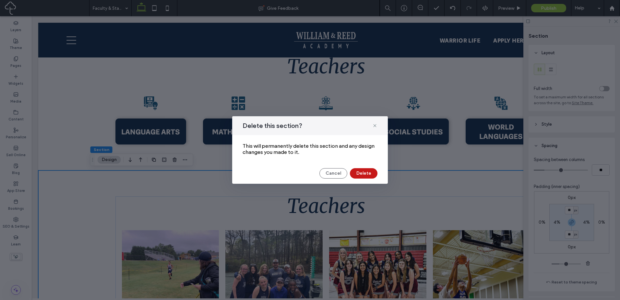
click at [367, 174] on button "Delete" at bounding box center [364, 173] width 28 height 10
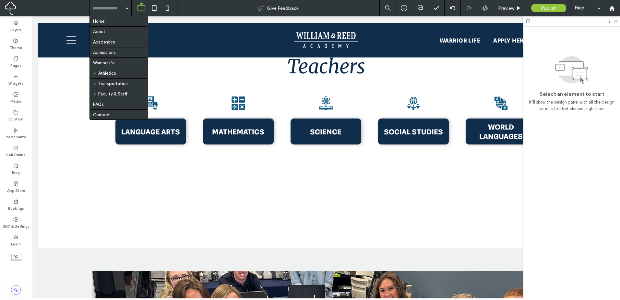
drag, startPoint x: 126, startPoint y: 32, endPoint x: 261, endPoint y: 87, distance: 145.4
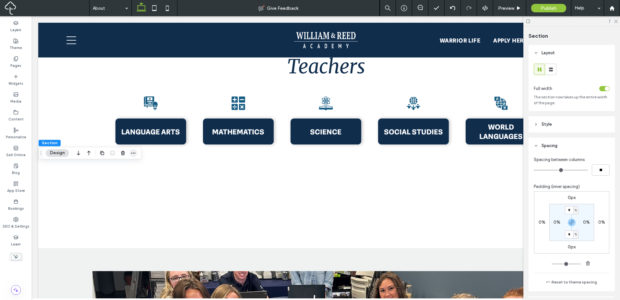
click at [132, 152] on icon "button" at bounding box center [133, 152] width 5 height 5
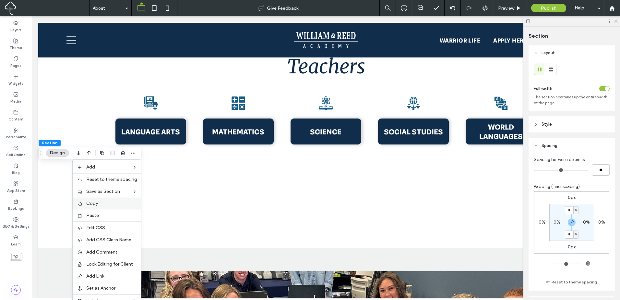
click at [119, 207] on div "Copy" at bounding box center [107, 203] width 68 height 12
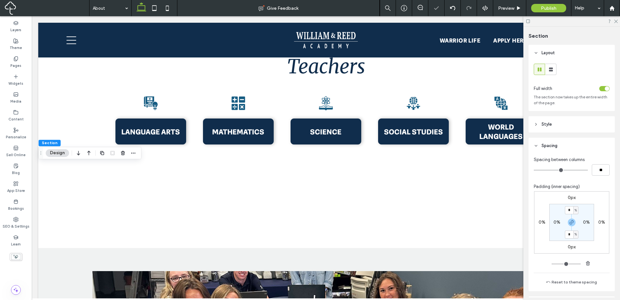
click at [115, 8] on div at bounding box center [310, 150] width 620 height 300
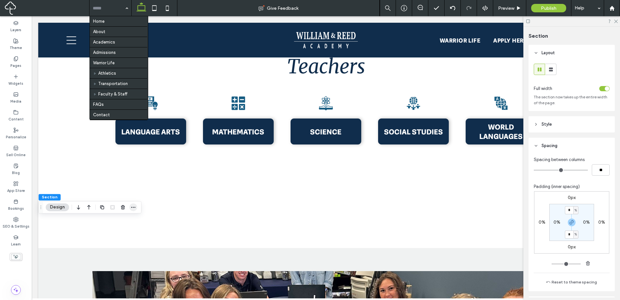
click at [135, 206] on icon "button" at bounding box center [133, 206] width 5 height 5
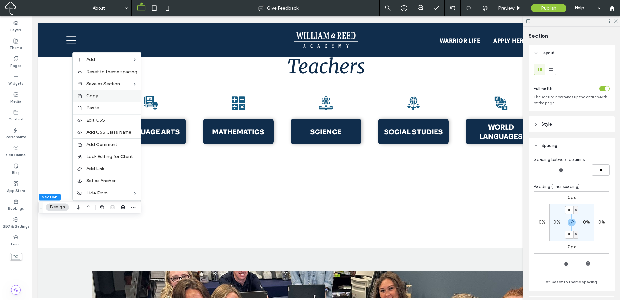
click at [127, 100] on div "Copy" at bounding box center [107, 96] width 68 height 12
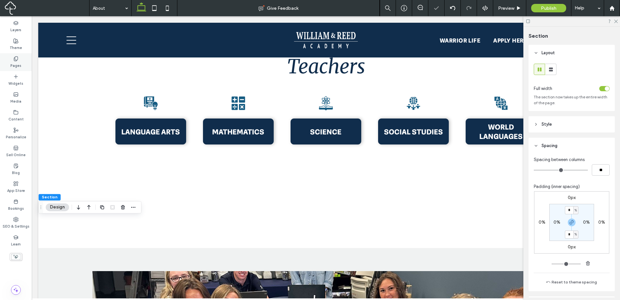
click at [15, 59] on icon at bounding box center [15, 58] width 5 height 5
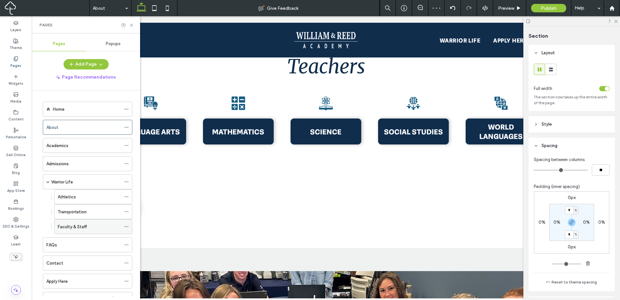
scroll to position [26, 0]
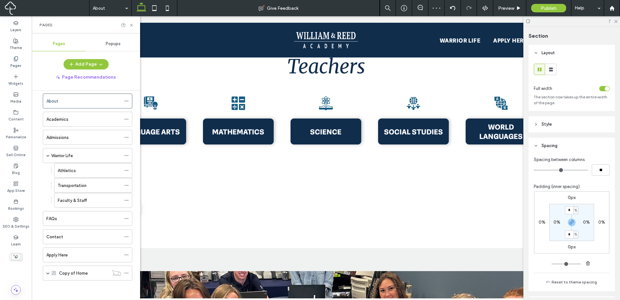
drag, startPoint x: 96, startPoint y: 195, endPoint x: 110, endPoint y: 74, distance: 121.8
click at [96, 195] on div "Faculty & Staff" at bounding box center [89, 200] width 63 height 14
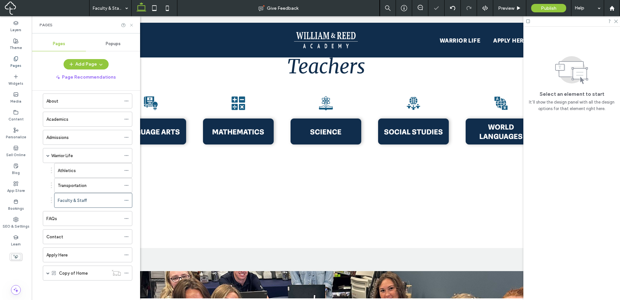
click at [132, 24] on icon at bounding box center [131, 25] width 5 height 5
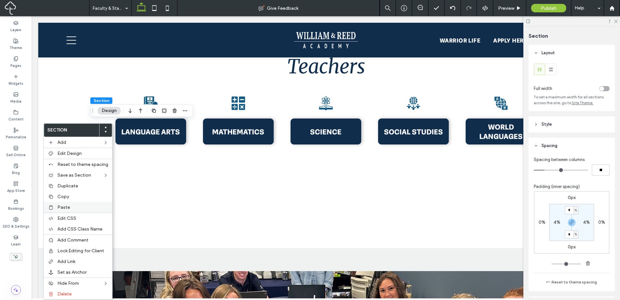
click at [84, 208] on label "Paste" at bounding box center [82, 207] width 51 height 6
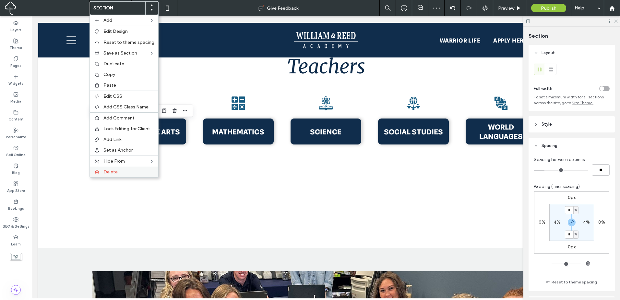
click at [141, 171] on label "Delete" at bounding box center [128, 172] width 51 height 6
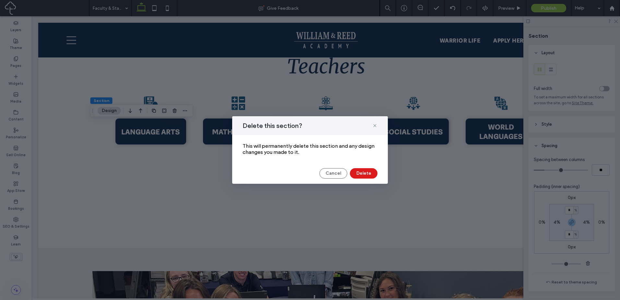
click at [369, 181] on div "Delete this section? This will permanently delete this section and any design c…" at bounding box center [310, 149] width 156 height 67
click at [369, 175] on button "Delete" at bounding box center [364, 173] width 28 height 10
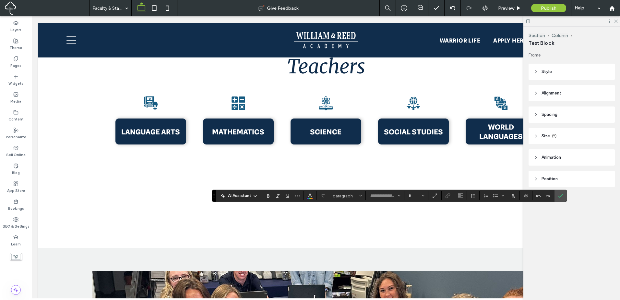
type input "**********"
type input "**"
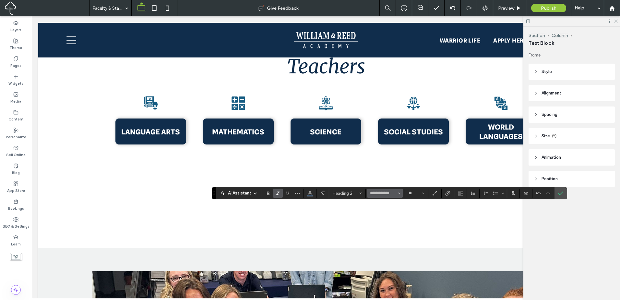
type input "********"
type input "**"
type input "**********"
type input "**"
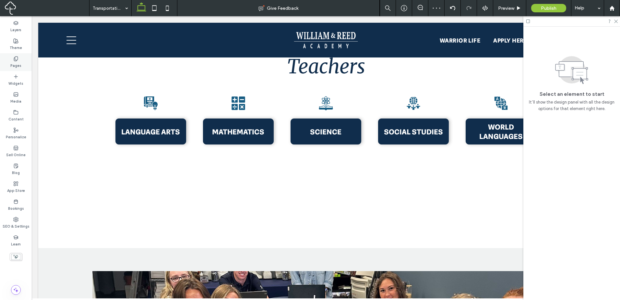
click at [17, 64] on label "Pages" at bounding box center [15, 64] width 11 height 7
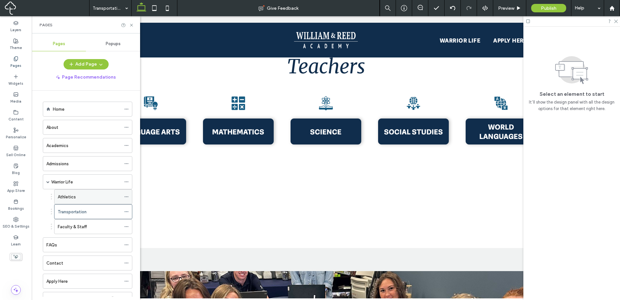
click at [86, 198] on div "Athletics" at bounding box center [89, 196] width 63 height 7
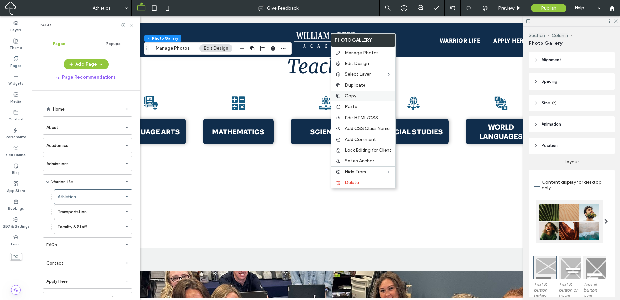
click at [361, 95] on label "Copy" at bounding box center [368, 96] width 47 height 6
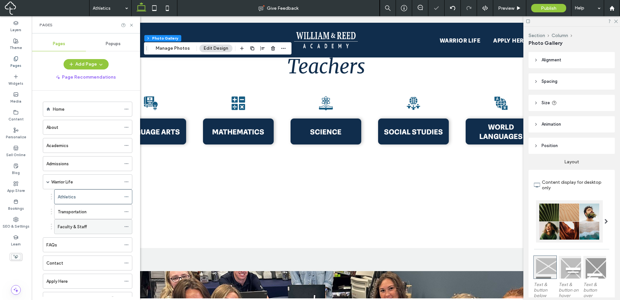
click at [91, 227] on div "Athletics Give Feedback Preview Publish Help Design Panel Site Comments Team & …" at bounding box center [310, 150] width 620 height 300
click at [91, 227] on div "Faculty & Staff" at bounding box center [89, 226] width 63 height 7
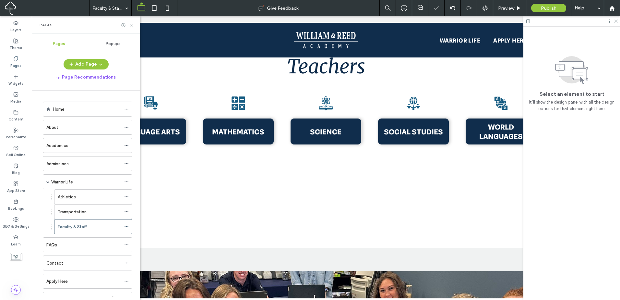
click at [92, 227] on div at bounding box center [310, 150] width 620 height 300
click at [92, 225] on div at bounding box center [310, 150] width 620 height 300
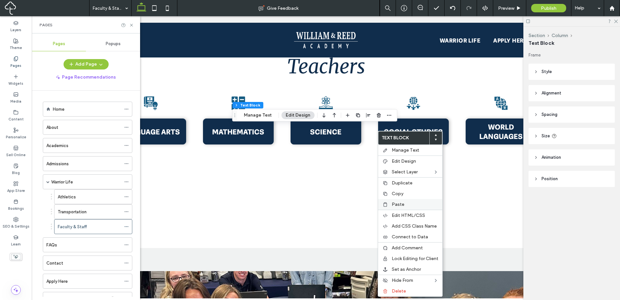
click at [409, 203] on label "Paste" at bounding box center [415, 204] width 47 height 6
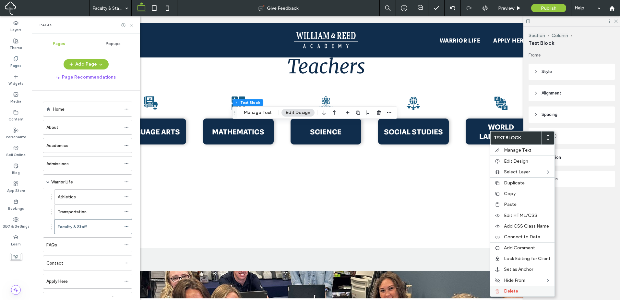
click at [511, 293] on span "Delete" at bounding box center [511, 291] width 14 height 6
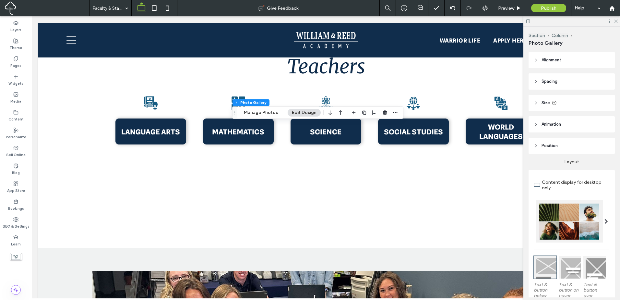
click at [577, 95] on header "Size" at bounding box center [572, 103] width 86 height 16
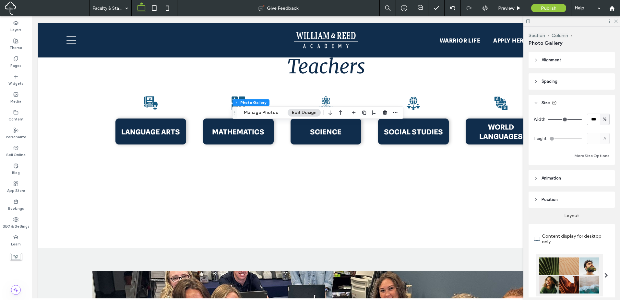
click at [582, 102] on header "Size" at bounding box center [572, 103] width 86 height 16
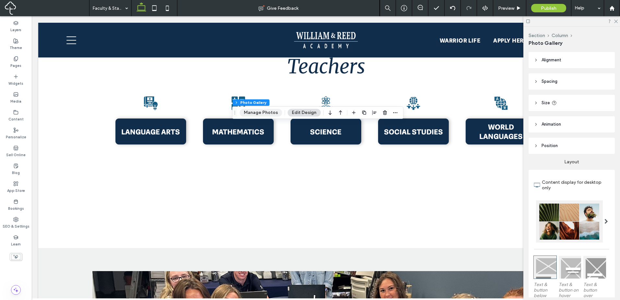
click at [260, 112] on button "Manage Photos" at bounding box center [261, 113] width 42 height 8
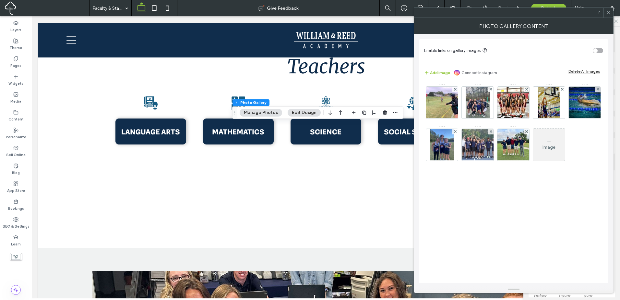
click at [592, 72] on div "Delete All Images" at bounding box center [584, 71] width 31 height 5
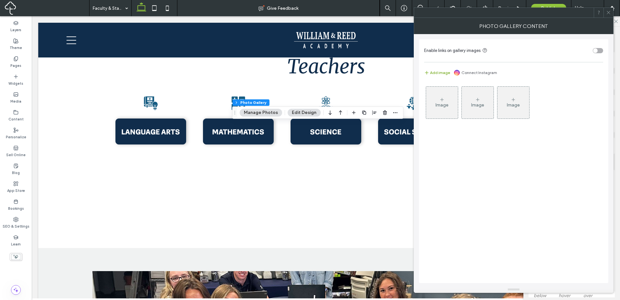
click at [435, 73] on button "Add image" at bounding box center [437, 73] width 26 height 8
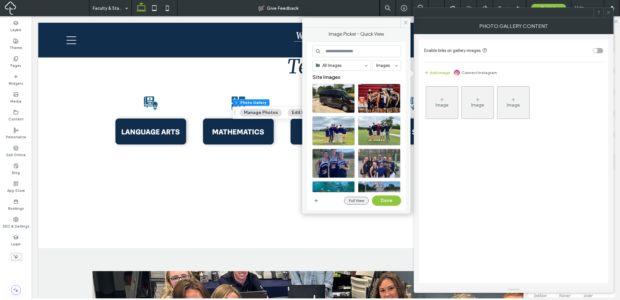
click at [356, 202] on button "Full View" at bounding box center [356, 201] width 25 height 8
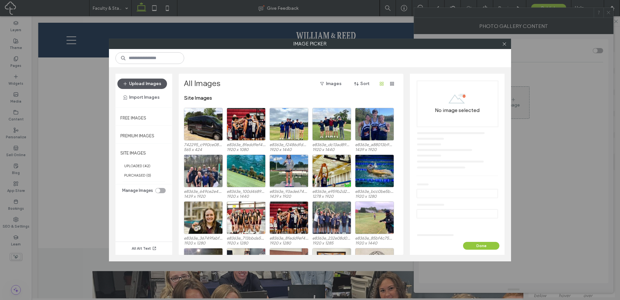
click at [155, 84] on button "Upload Images" at bounding box center [142, 84] width 50 height 10
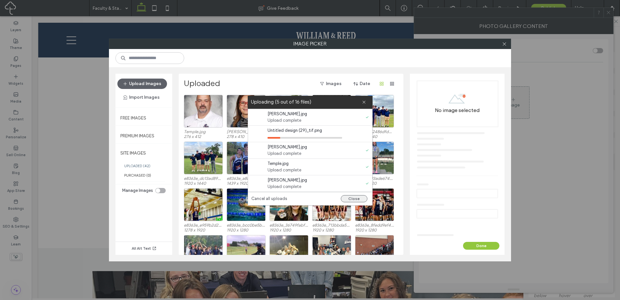
click at [356, 200] on button "Close" at bounding box center [354, 198] width 27 height 7
